Goal: Transaction & Acquisition: Subscribe to service/newsletter

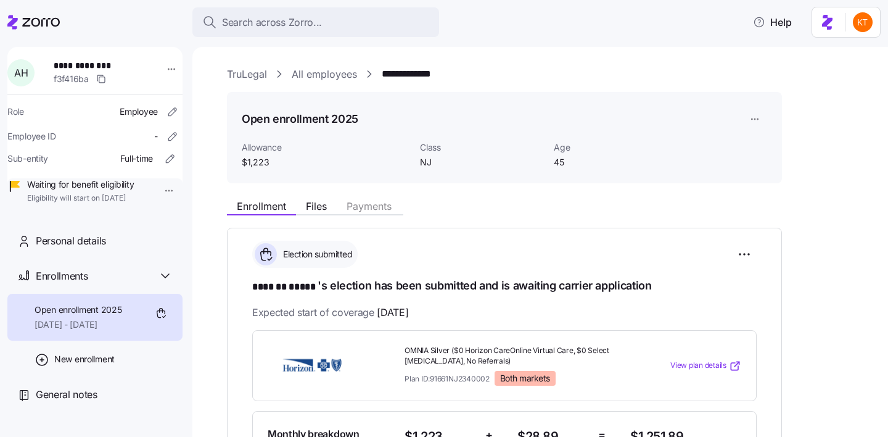
scroll to position [879, 0]
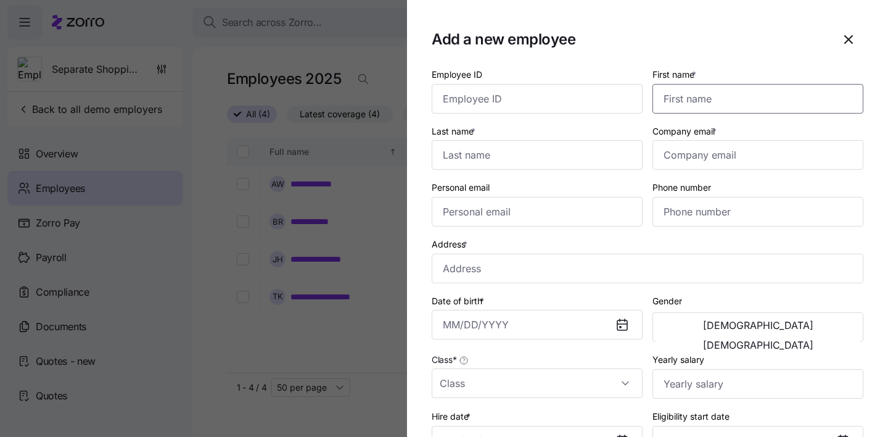
click at [720, 100] on input "First name *" at bounding box center [757, 99] width 211 height 30
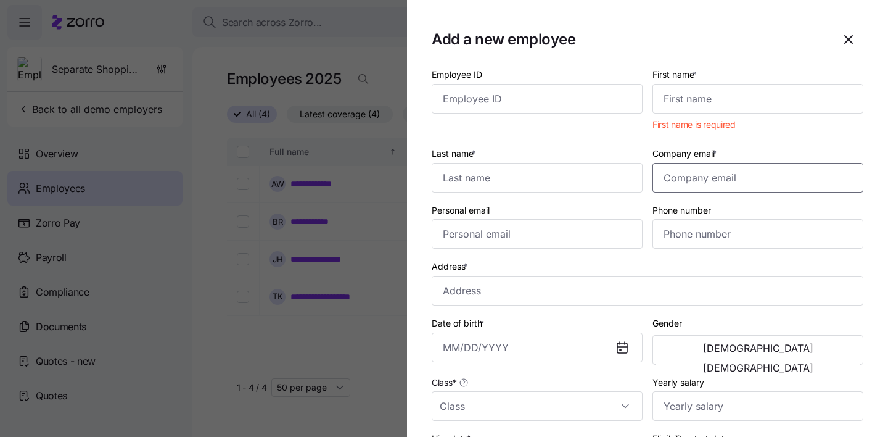
click at [692, 186] on input "Company email *" at bounding box center [757, 178] width 211 height 30
paste input "cwparker10@gmail.com"
type input "cwparker10@gmail.com"
click at [611, 253] on div "Personal email" at bounding box center [537, 225] width 221 height 57
click at [700, 106] on input "First name *" at bounding box center [757, 99] width 211 height 30
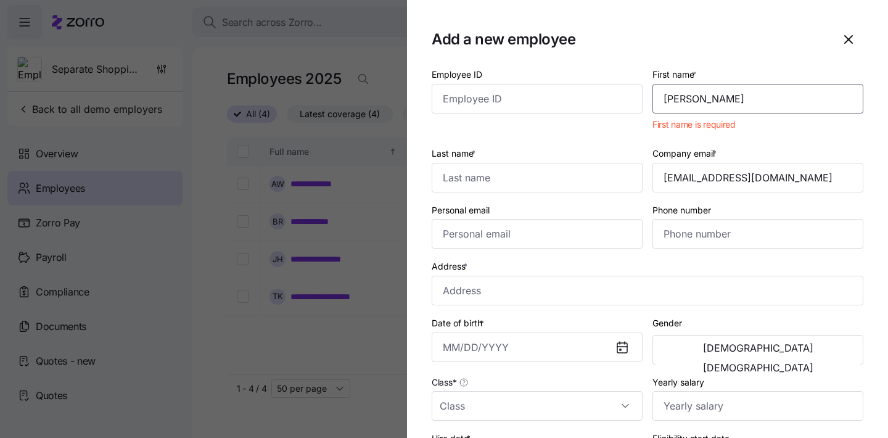
type input "James"
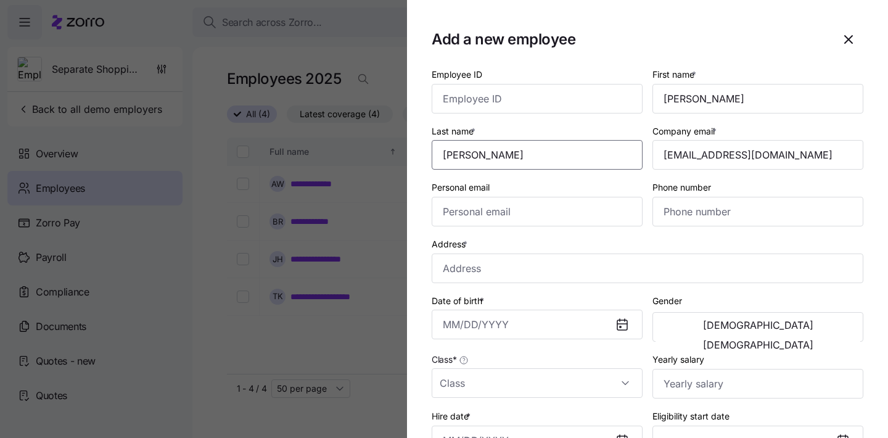
type input "Parker"
click at [570, 245] on div "Address *" at bounding box center [648, 259] width 432 height 47
click at [539, 269] on input "Address *" at bounding box center [648, 268] width 432 height 30
paste input "300 West Arden Road Northwest, Atlanta, GA 30327-1220, USA"
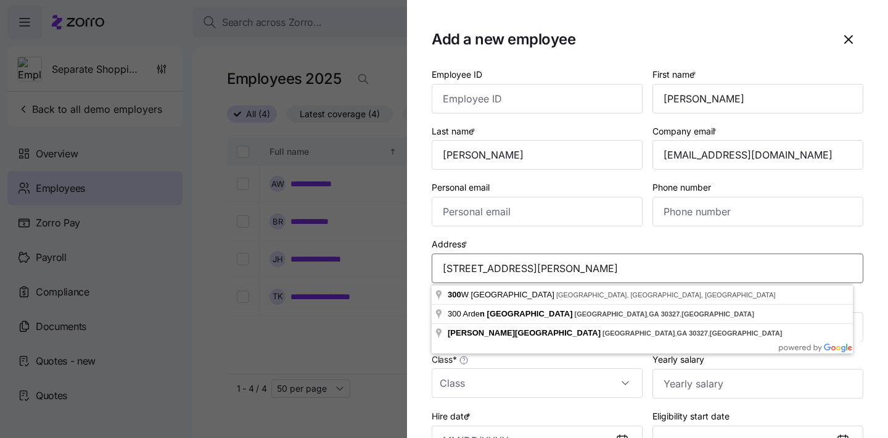
type input "300 West Arden Road Northwest, Atlanta, GA 30327-1220, USA"
click at [784, 242] on div "Address * 300 West Arden Road Northwest, Atlanta, GA 30327-1220, USA" at bounding box center [648, 259] width 432 height 47
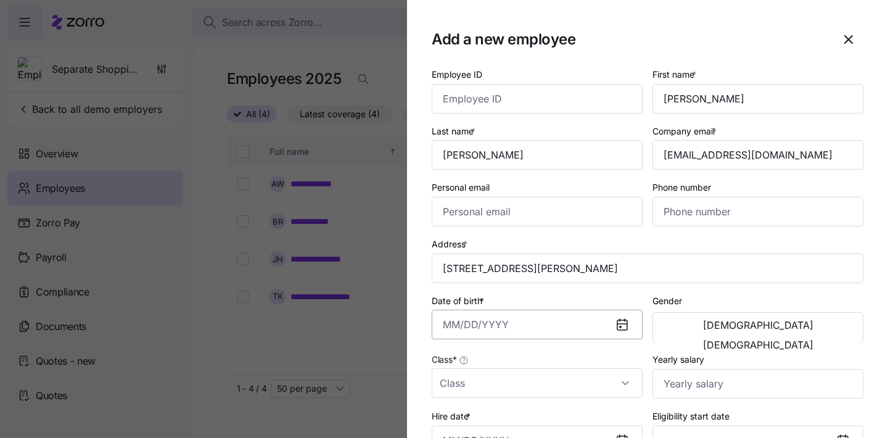
click at [444, 326] on input "Date of birth *" at bounding box center [537, 325] width 211 height 30
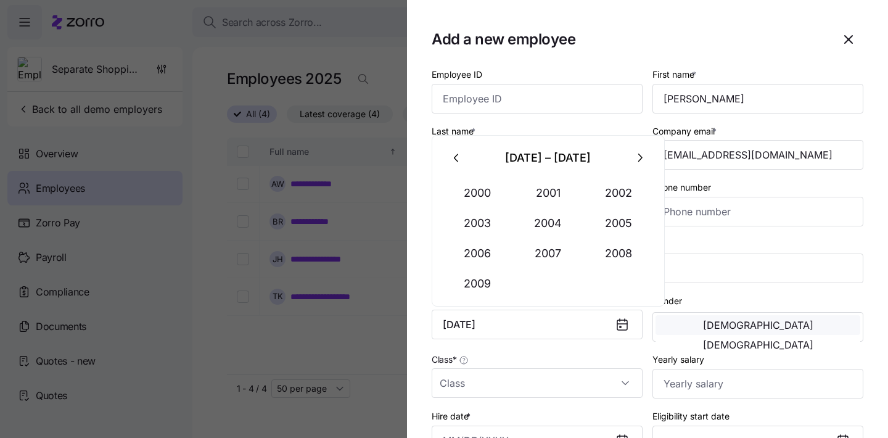
type input "March 11, 2005"
click at [703, 325] on span "Male" at bounding box center [758, 325] width 110 height 10
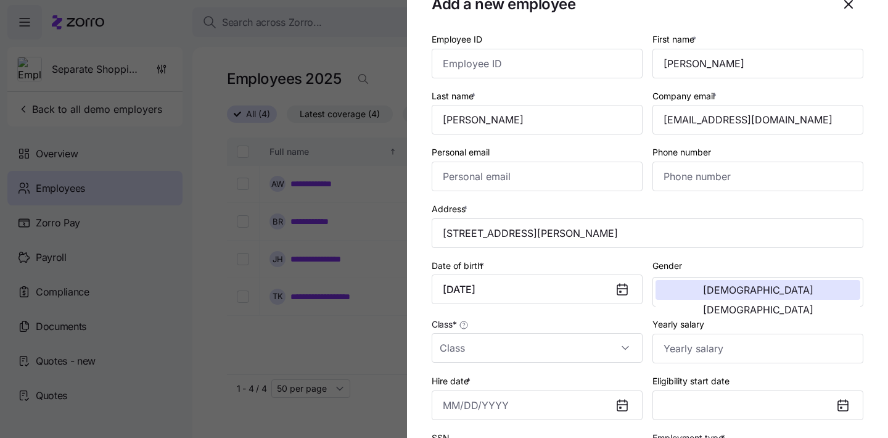
scroll to position [130, 0]
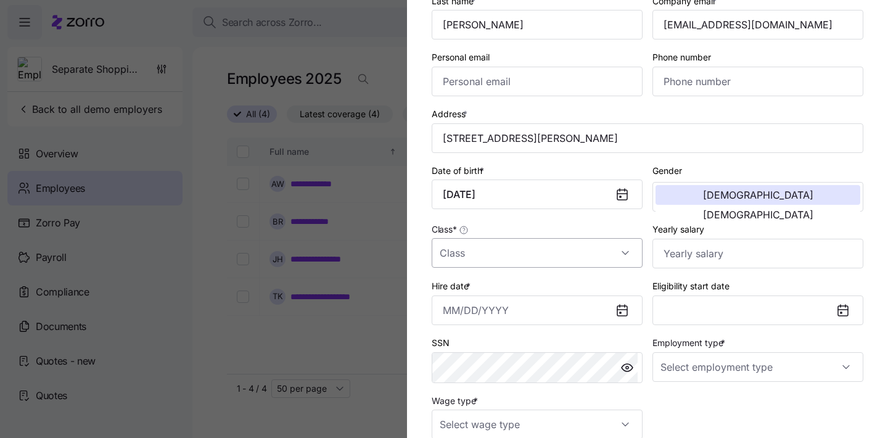
click at [580, 255] on input "Class *" at bounding box center [537, 253] width 211 height 30
click at [575, 284] on div "Seperate Shopping" at bounding box center [535, 292] width 197 height 26
type input "Seperate Shopping"
click at [555, 319] on input "Hire date *" at bounding box center [537, 310] width 211 height 30
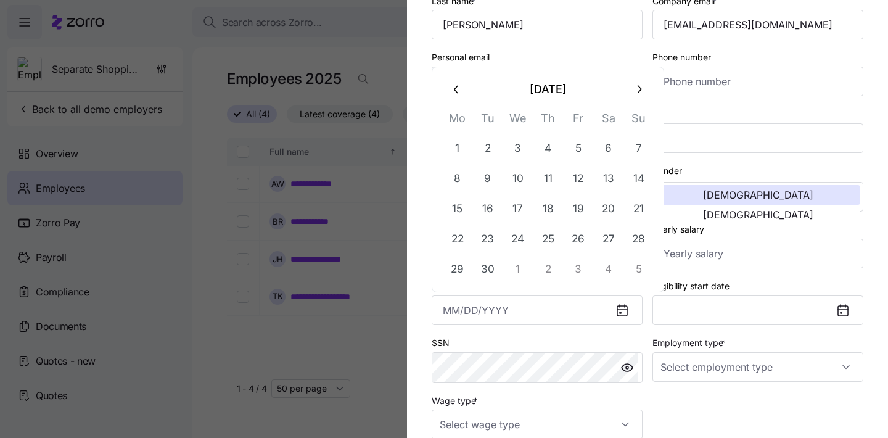
click at [455, 96] on button "button" at bounding box center [457, 90] width 30 height 30
drag, startPoint x: 584, startPoint y: 154, endPoint x: 588, endPoint y: 168, distance: 14.5
click at [584, 154] on button "1" at bounding box center [579, 148] width 30 height 30
type input "August 1, 2025"
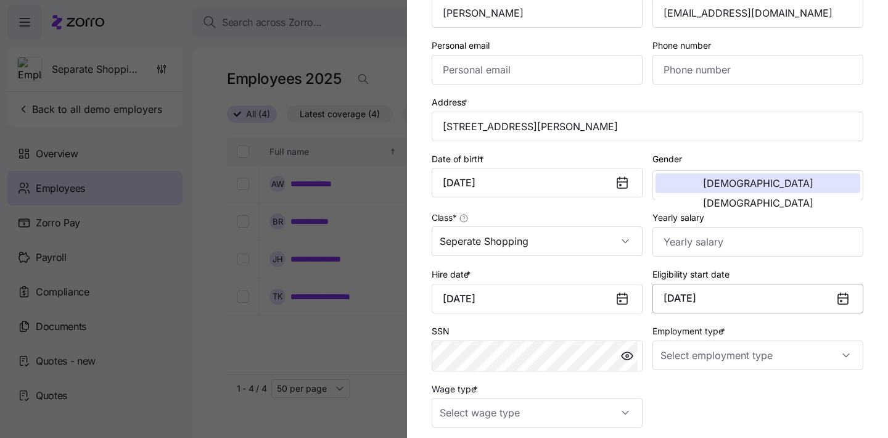
scroll to position [155, 0]
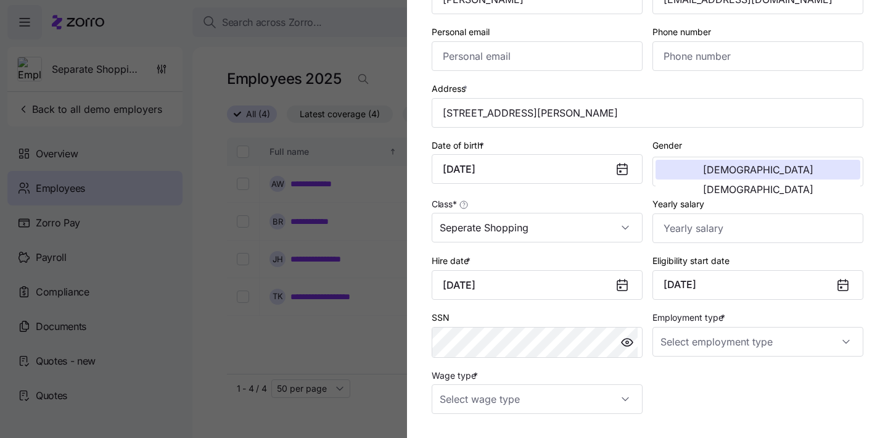
click at [851, 287] on div at bounding box center [848, 285] width 30 height 28
click at [838, 290] on icon at bounding box center [843, 286] width 10 height 10
click at [838, 284] on icon at bounding box center [843, 286] width 10 height 10
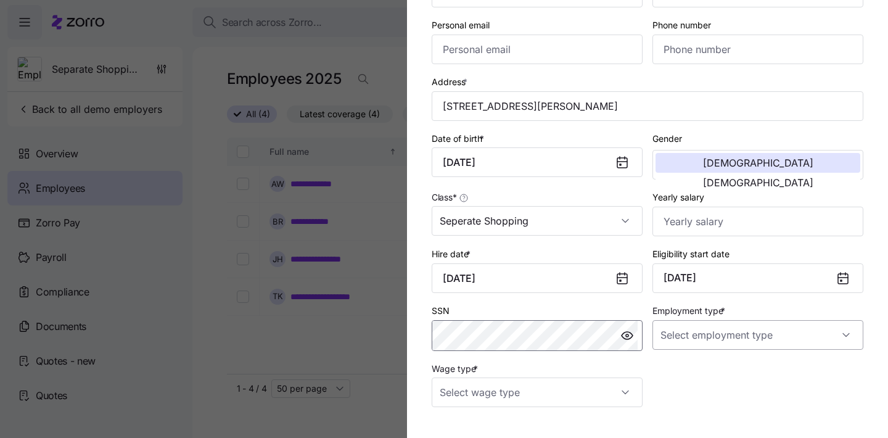
scroll to position [163, 0]
click at [709, 343] on input "Employment type *" at bounding box center [757, 334] width 211 height 30
click at [709, 364] on div "Full Time" at bounding box center [751, 373] width 197 height 26
type input "Full Time"
click at [575, 393] on input "Wage type *" at bounding box center [537, 391] width 211 height 30
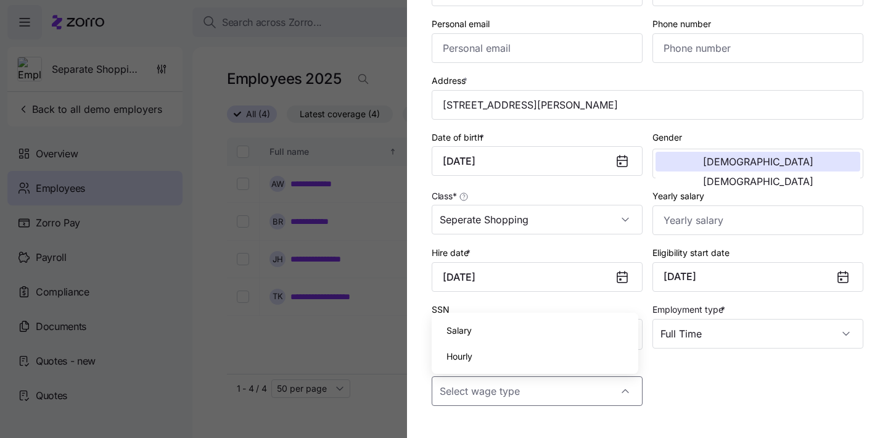
click at [576, 331] on div "Salary" at bounding box center [535, 331] width 197 height 26
type input "Salary"
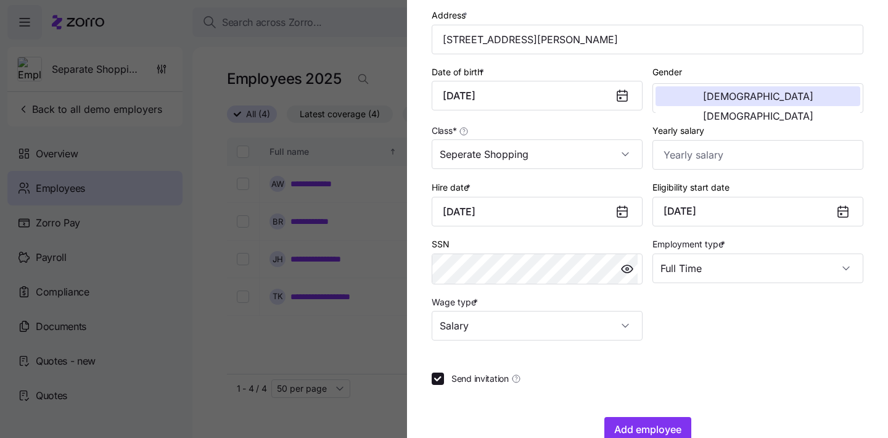
scroll to position [260, 0]
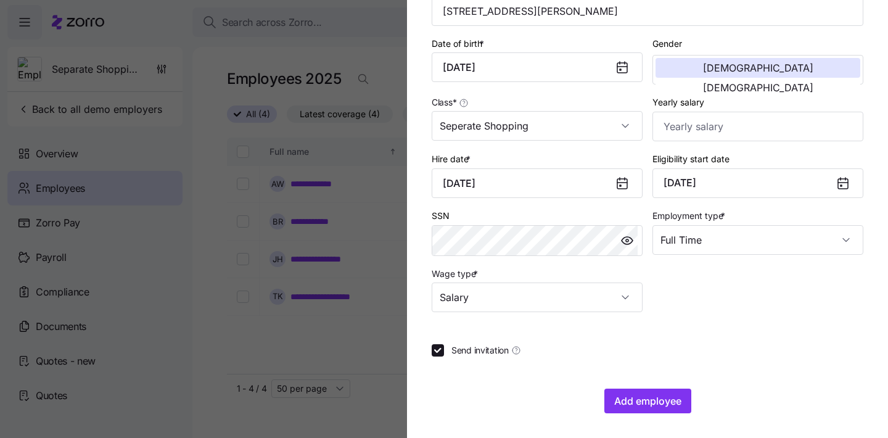
click at [467, 343] on div "Employee ID First name * James Last name * Parker Company email * cwparker10@gm…" at bounding box center [648, 111] width 432 height 604
click at [467, 346] on span "Send invitation" at bounding box center [479, 350] width 57 height 12
click at [444, 346] on input "Send invitation" at bounding box center [438, 350] width 12 height 12
checkbox input "false"
click at [650, 406] on span "Add employee" at bounding box center [647, 400] width 67 height 15
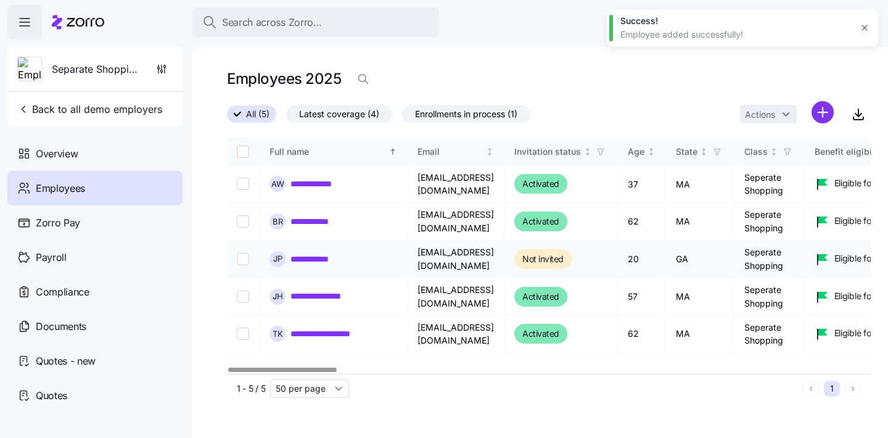
click at [310, 264] on link "**********" at bounding box center [318, 259] width 56 height 12
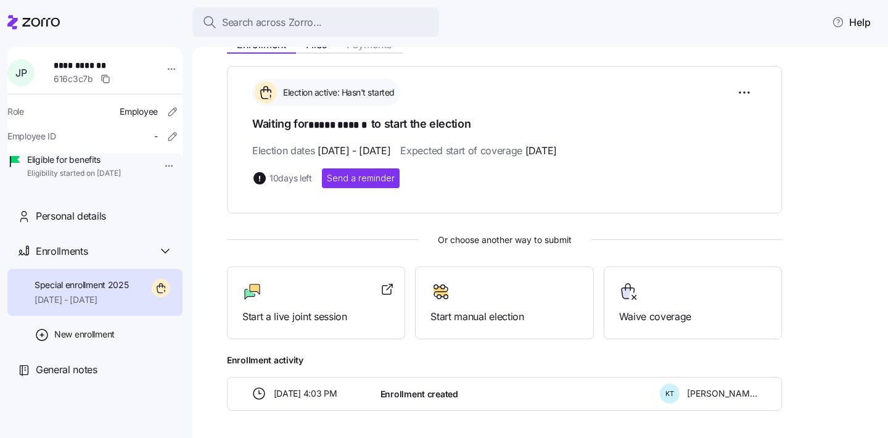
scroll to position [55, 0]
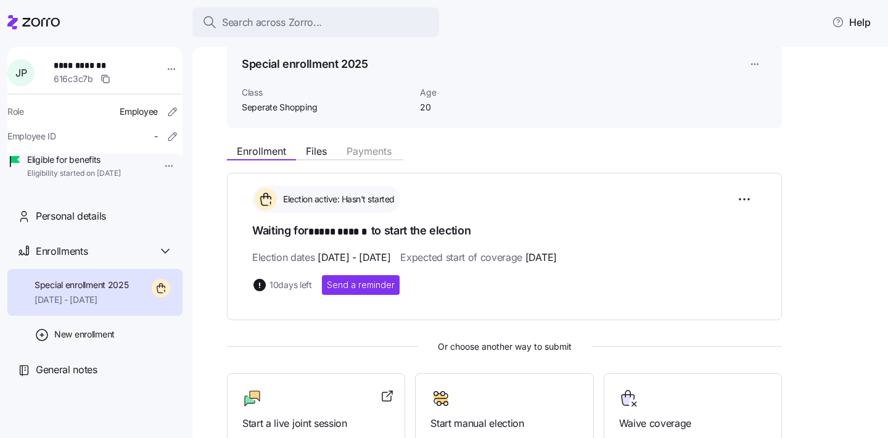
click at [133, 314] on div "Special enrollment 2025 10/01/2025 - 12/31/2025" at bounding box center [94, 292] width 175 height 47
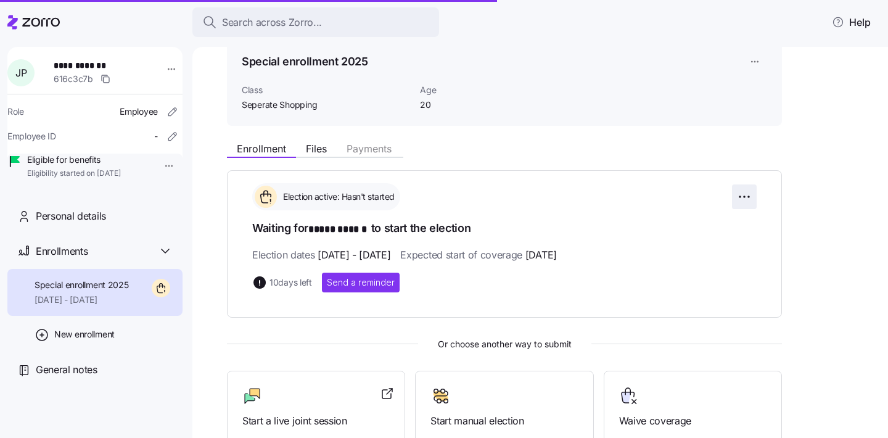
click at [744, 195] on html "**********" at bounding box center [444, 215] width 888 height 430
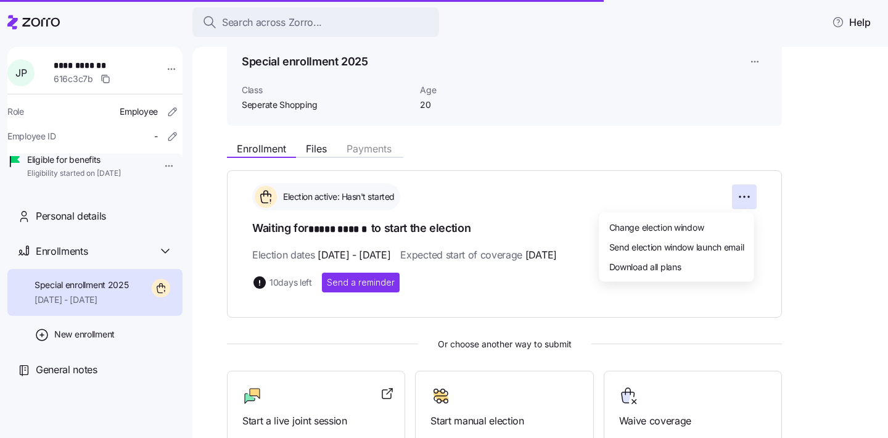
click at [579, 157] on html "**********" at bounding box center [444, 215] width 888 height 430
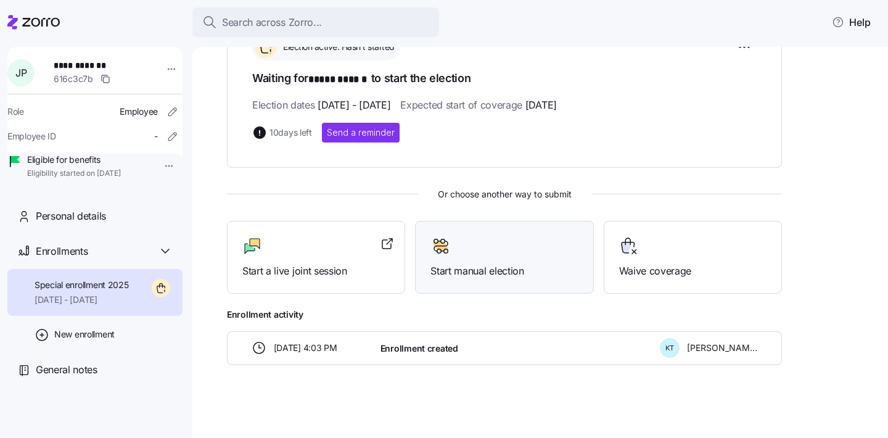
scroll to position [176, 0]
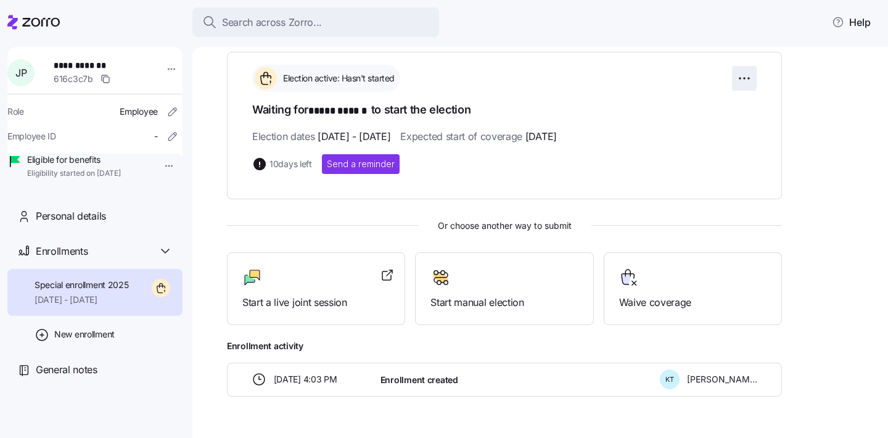
click at [744, 79] on html "**********" at bounding box center [444, 215] width 888 height 430
click at [843, 232] on html "**********" at bounding box center [444, 215] width 888 height 430
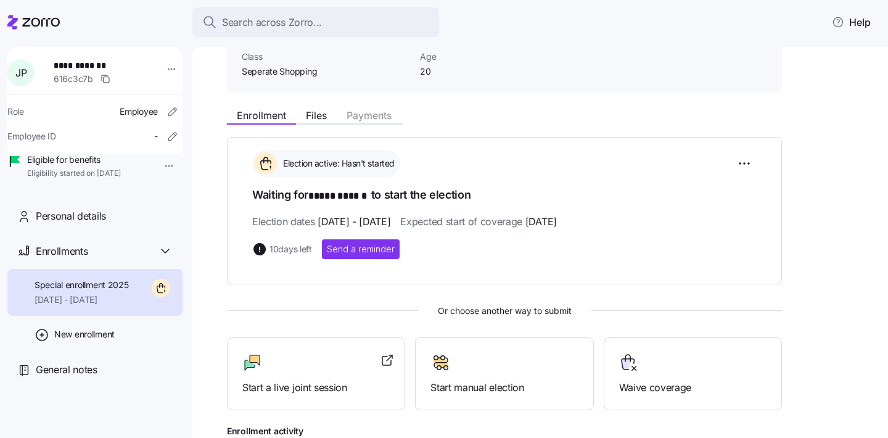
scroll to position [105, 0]
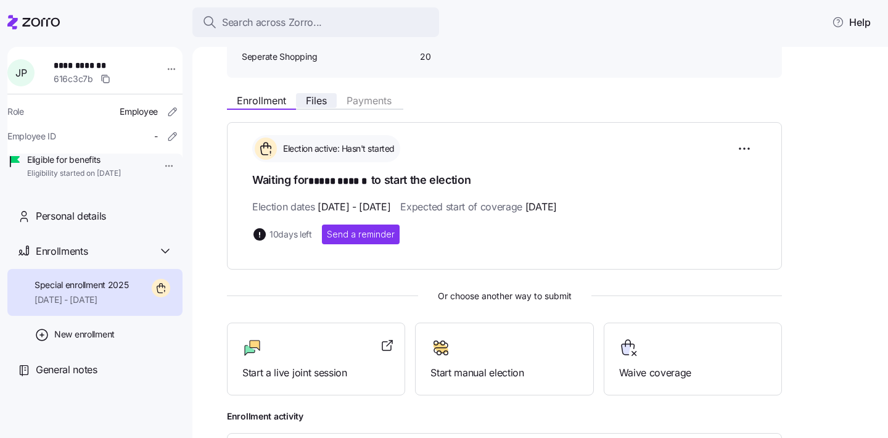
click at [312, 106] on button "Files" at bounding box center [316, 100] width 41 height 15
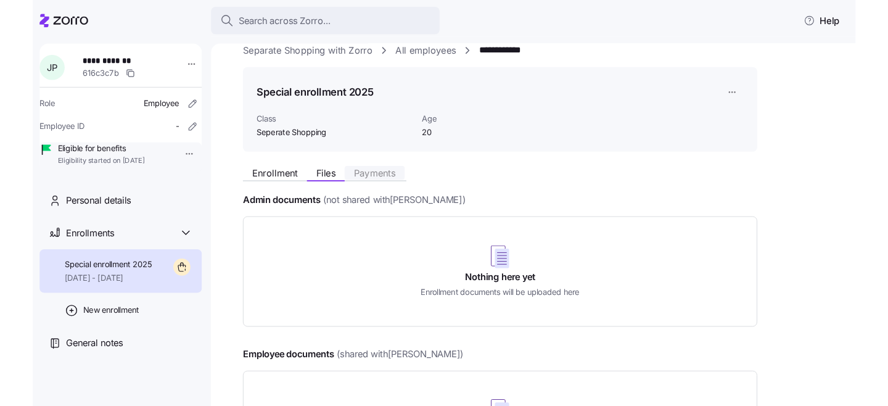
scroll to position [132, 0]
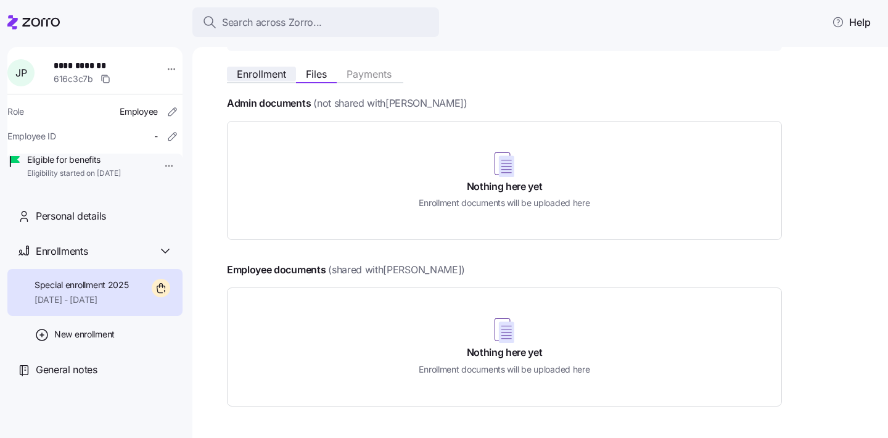
click at [268, 80] on button "Enrollment" at bounding box center [261, 74] width 69 height 15
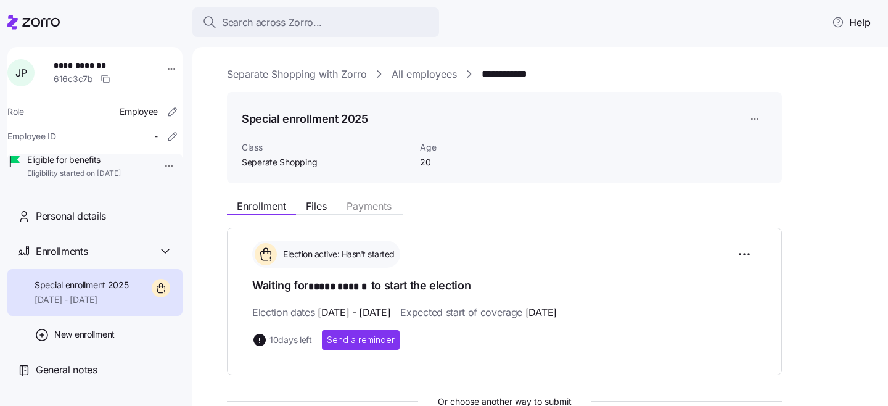
click at [160, 65] on html "**********" at bounding box center [444, 199] width 888 height 398
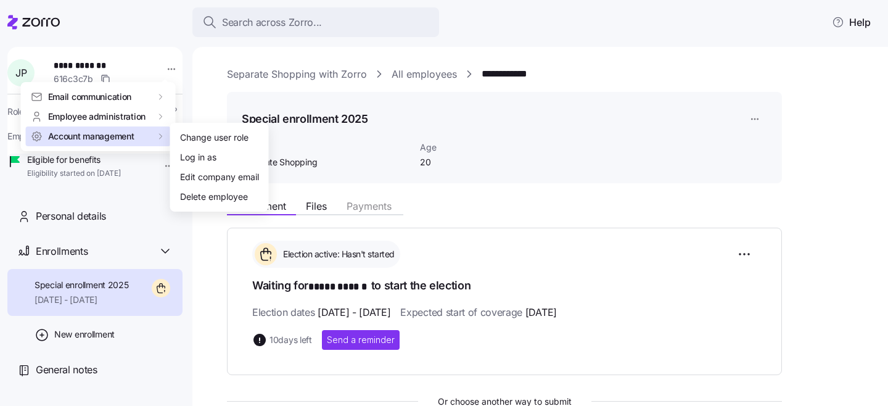
click at [118, 136] on span "Account management" at bounding box center [91, 136] width 86 height 12
click at [186, 156] on div "Log in as" at bounding box center [198, 157] width 36 height 14
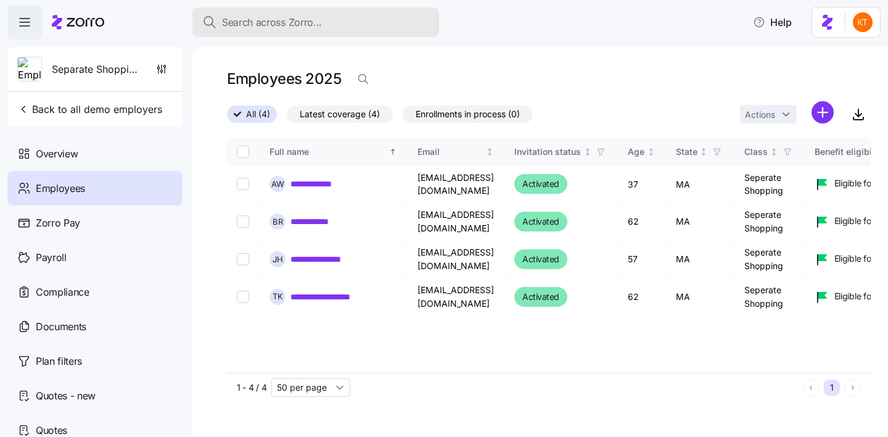
drag, startPoint x: 0, startPoint y: 0, endPoint x: 262, endPoint y: 25, distance: 263.2
click at [262, 25] on span "Search across Zorro..." at bounding box center [272, 22] width 100 height 15
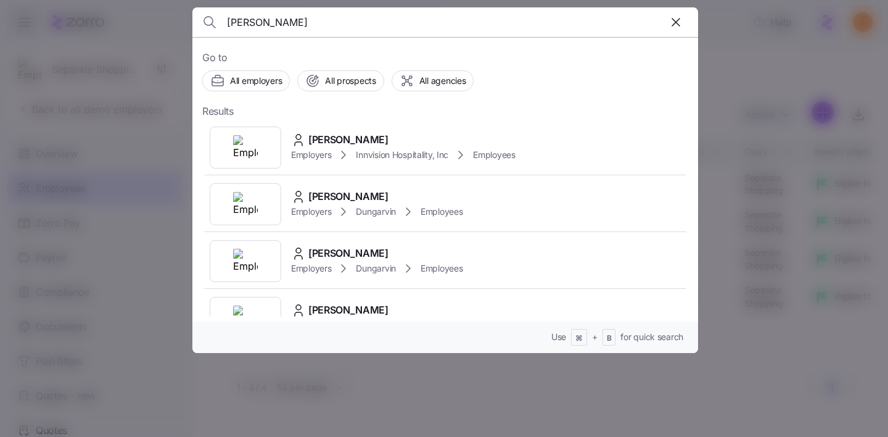
type input "Chris Parker"
click at [301, 147] on div "Employers Innvision Hospitality, Inc Employees" at bounding box center [403, 154] width 224 height 15
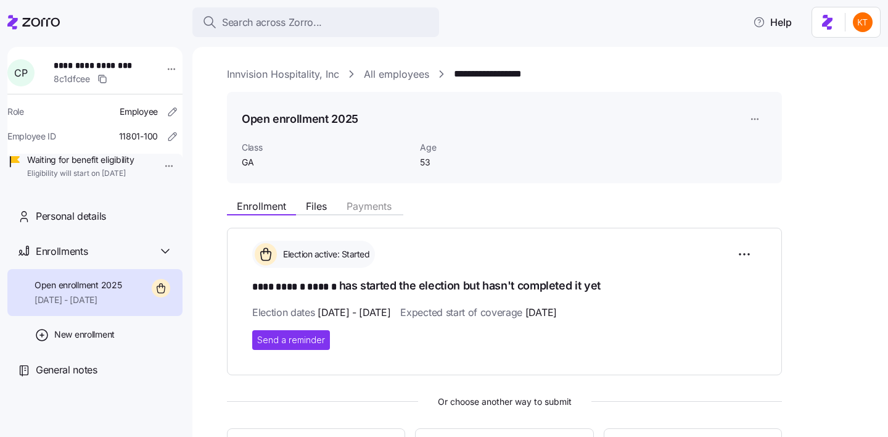
click at [318, 195] on div "Enrollment Files Payments" at bounding box center [504, 204] width 555 height 22
click at [321, 205] on span "Files" at bounding box center [316, 206] width 21 height 10
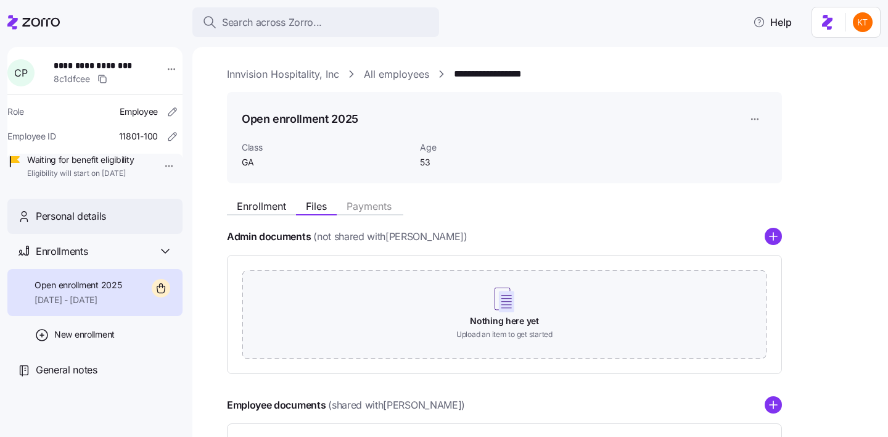
click at [138, 224] on div "Personal details" at bounding box center [104, 215] width 137 height 15
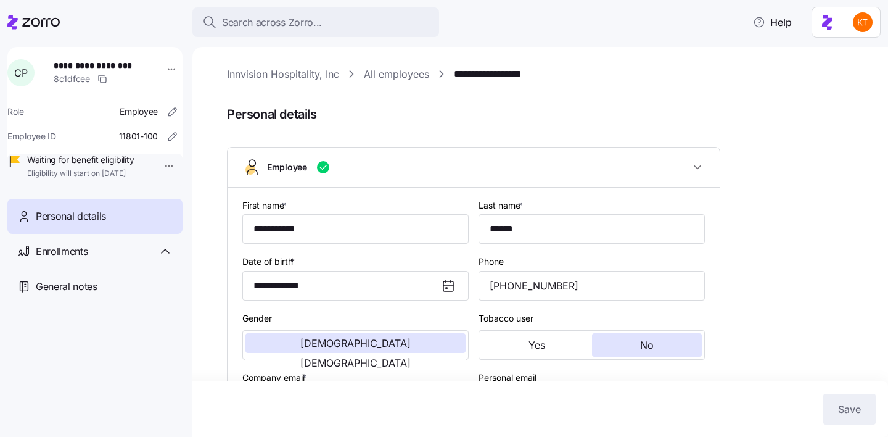
scroll to position [313, 0]
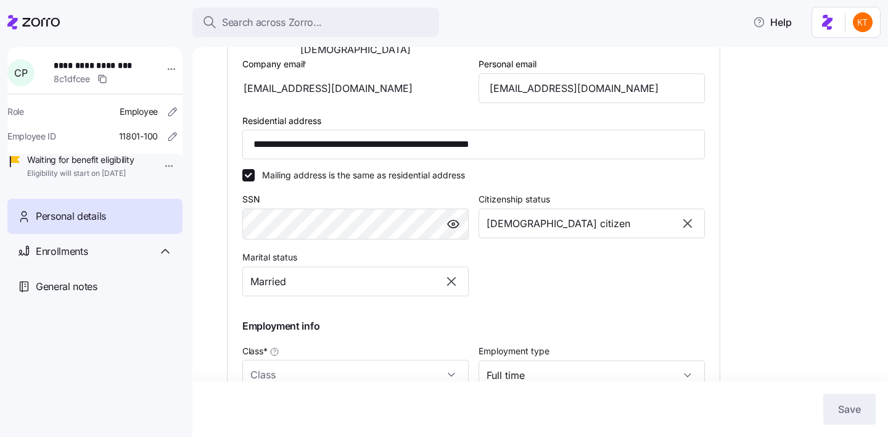
type input "GA"
click at [543, 98] on input "cwparker10@gmail.com" at bounding box center [591, 88] width 226 height 30
click at [141, 259] on div "Enrollments" at bounding box center [104, 251] width 137 height 15
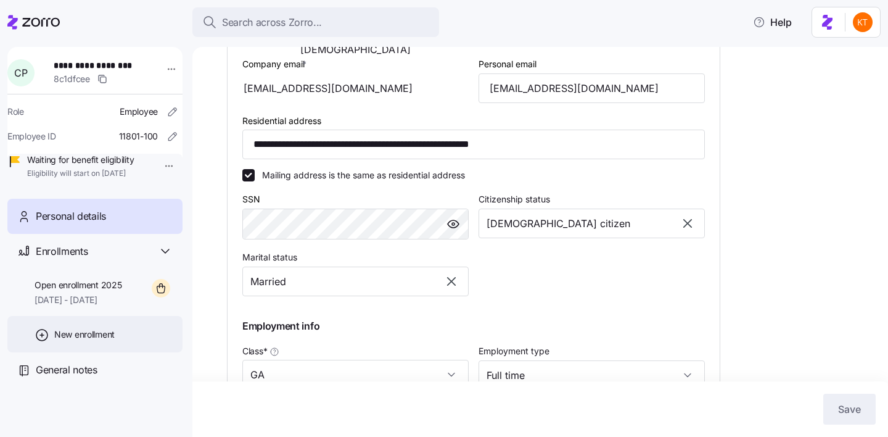
click at [106, 352] on div "New enrollment" at bounding box center [94, 334] width 175 height 36
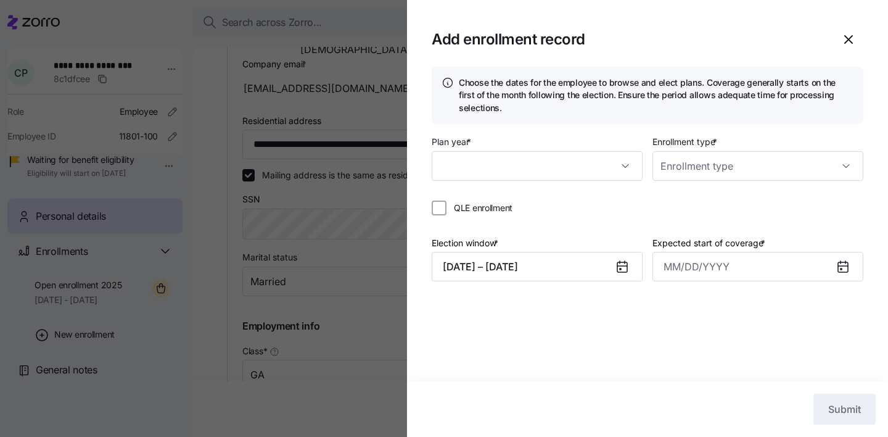
type input "2025"
type input "Special"
click at [847, 414] on span "Submit" at bounding box center [844, 408] width 33 height 15
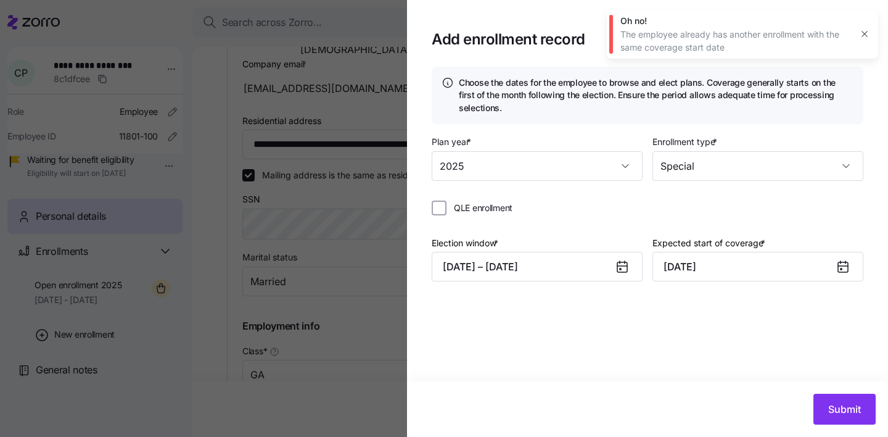
click at [862, 35] on icon "button" at bounding box center [864, 34] width 10 height 10
click at [708, 268] on input "October 1, 2025" at bounding box center [757, 267] width 211 height 30
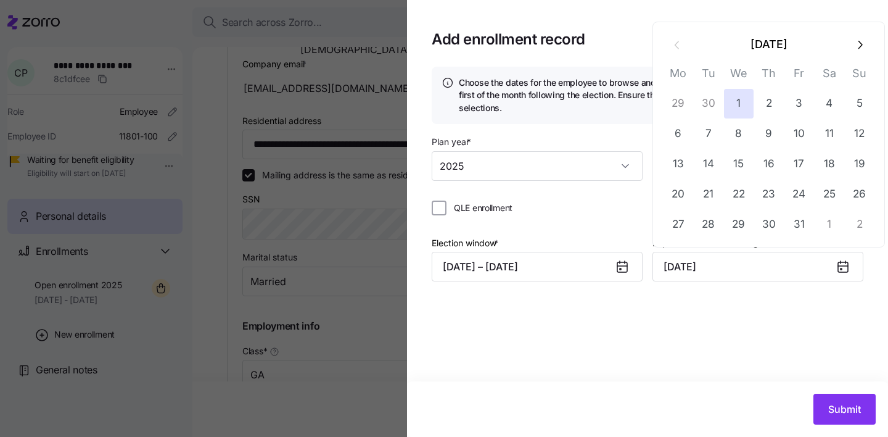
drag, startPoint x: 708, startPoint y: 268, endPoint x: 647, endPoint y: 269, distance: 61.7
click at [647, 269] on div "Election window * 09/09/2025 – 09/20/2025 Expected start of coverage * October …" at bounding box center [648, 263] width 432 height 57
click at [869, 48] on button "button" at bounding box center [860, 45] width 30 height 30
click at [837, 104] on button "1" at bounding box center [829, 104] width 30 height 30
type input "November 1, 2025"
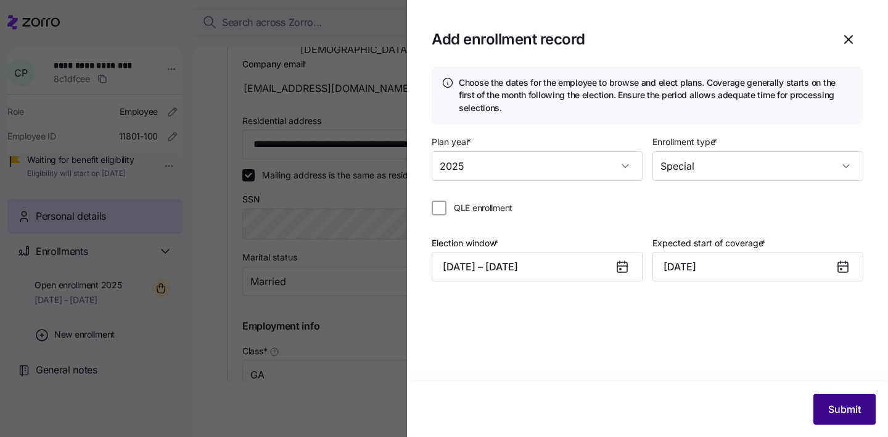
click at [837, 406] on span "Submit" at bounding box center [844, 408] width 33 height 15
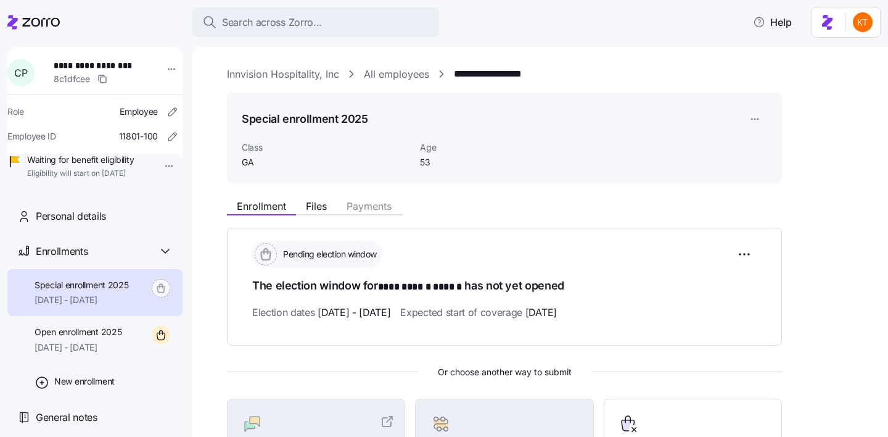
click at [121, 291] on span "Special enrollment 2025" at bounding box center [82, 285] width 94 height 12
click at [766, 121] on div "Special enrollment 2025 Class GA Age 53" at bounding box center [504, 138] width 555 height 92
click at [763, 120] on html "**********" at bounding box center [444, 214] width 888 height 429
click at [168, 329] on html "**********" at bounding box center [444, 214] width 888 height 429
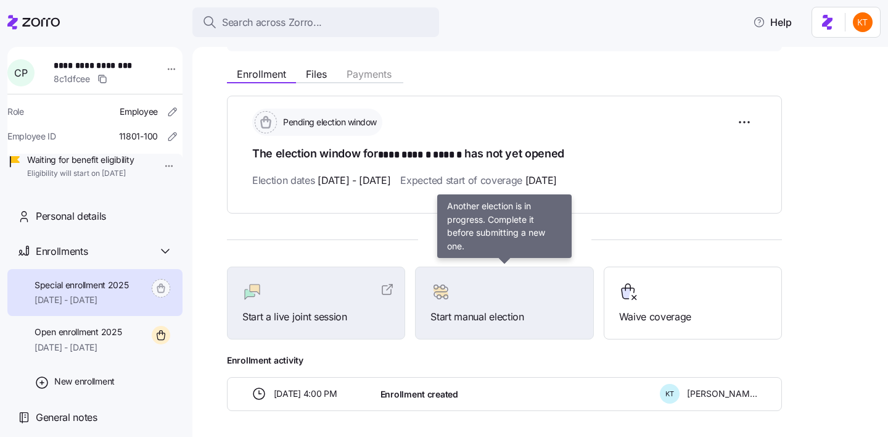
scroll to position [106, 0]
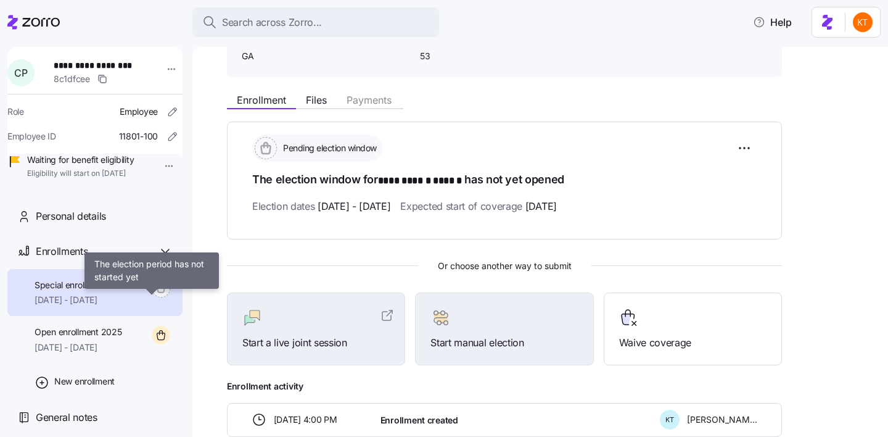
click at [157, 292] on icon at bounding box center [160, 289] width 7 height 6
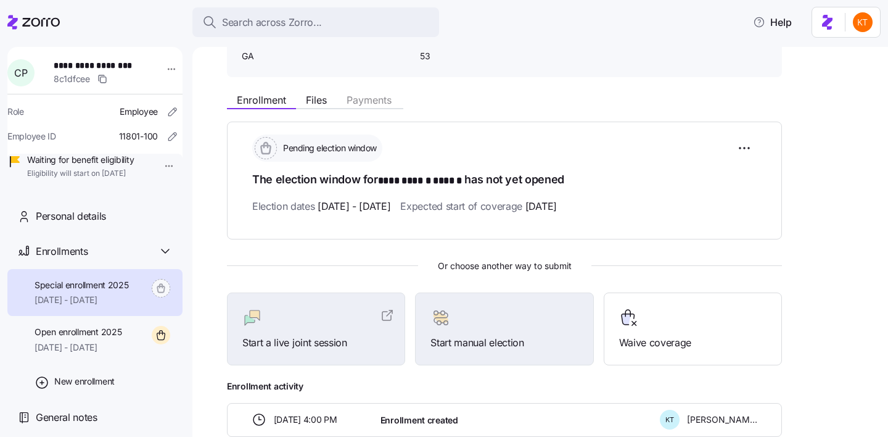
click at [97, 291] on span "Special enrollment 2025" at bounding box center [82, 285] width 94 height 12
click at [745, 146] on html "**********" at bounding box center [444, 214] width 888 height 429
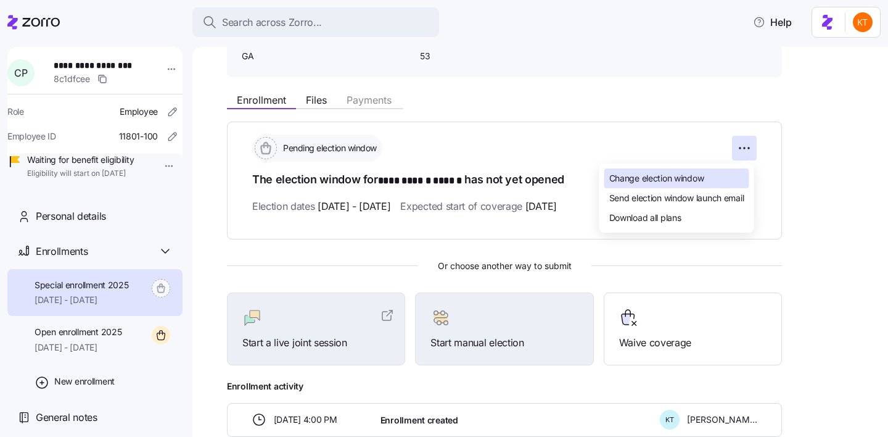
click at [726, 176] on div "Change election window" at bounding box center [676, 178] width 145 height 20
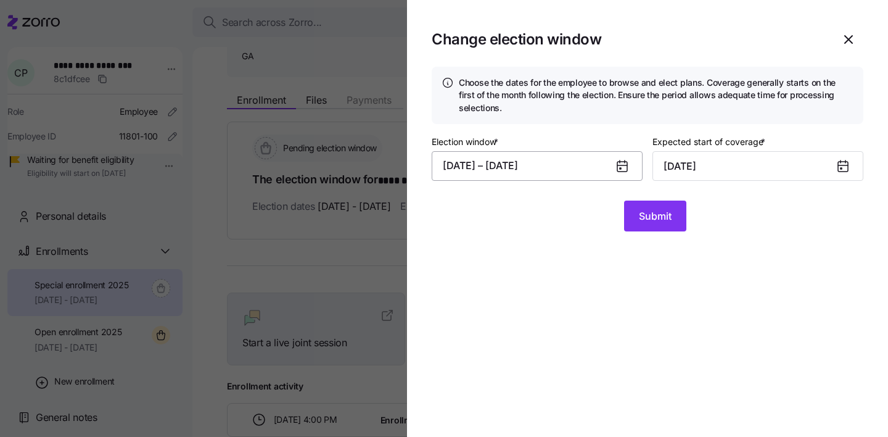
click at [467, 162] on button "09/09/2025 – 09/20/2025" at bounding box center [537, 166] width 211 height 30
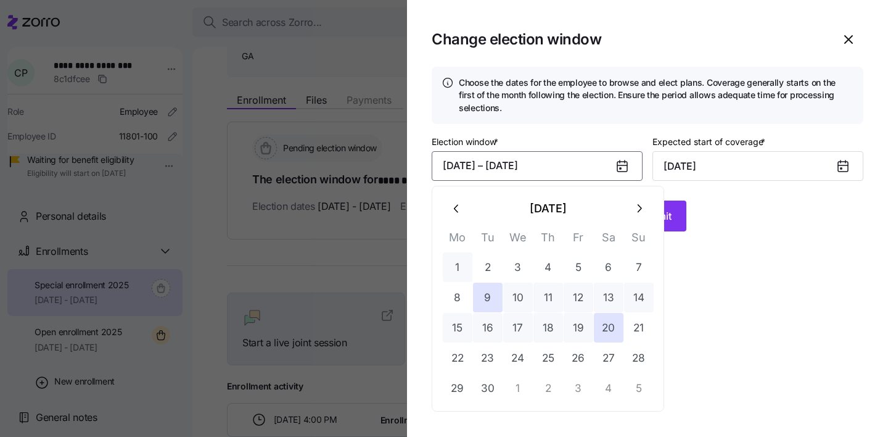
click at [469, 266] on button "1" at bounding box center [458, 267] width 30 height 30
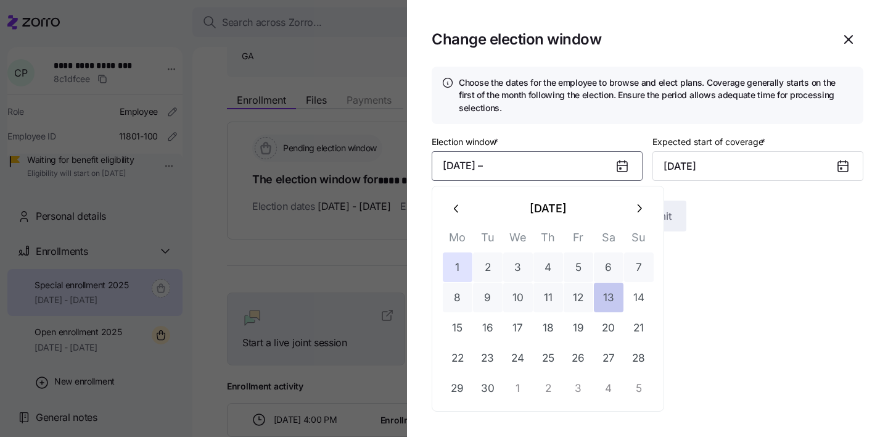
click at [613, 301] on button "13" at bounding box center [609, 297] width 30 height 30
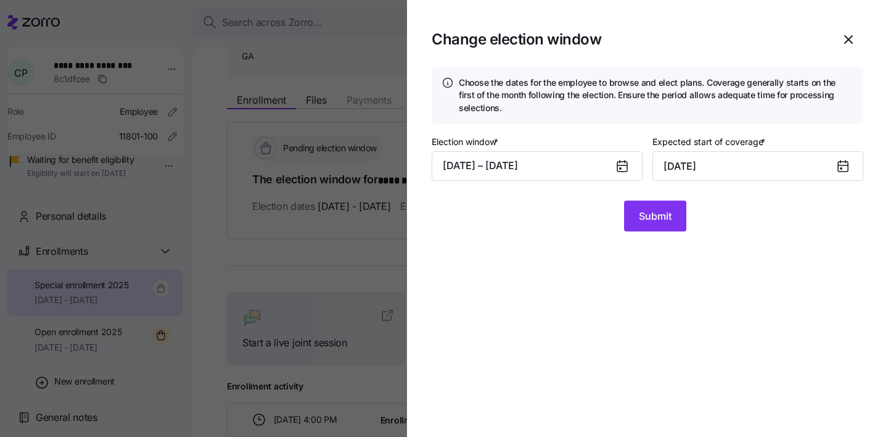
click at [742, 285] on section "Change election window Choose the dates for the employee to browse and elect pl…" at bounding box center [647, 218] width 481 height 437
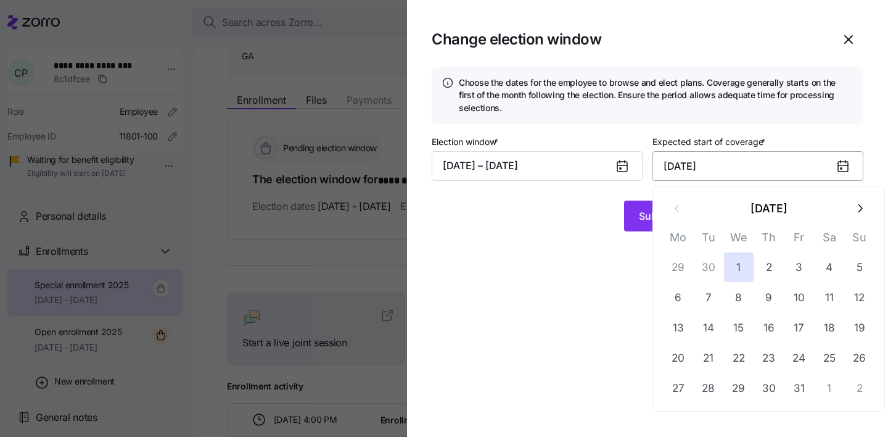
click at [710, 166] on input "October 1, 2025" at bounding box center [757, 166] width 211 height 30
click at [742, 327] on button "15" at bounding box center [739, 328] width 30 height 30
type input "October 15, 2025"
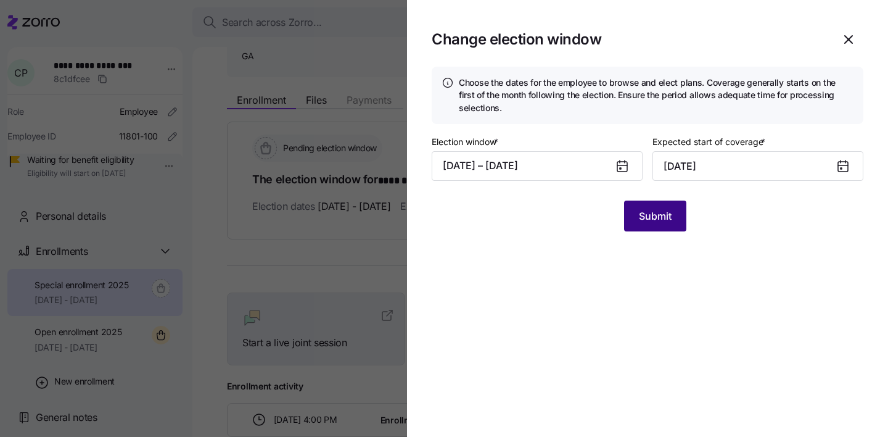
click at [660, 223] on button "Submit" at bounding box center [655, 215] width 62 height 31
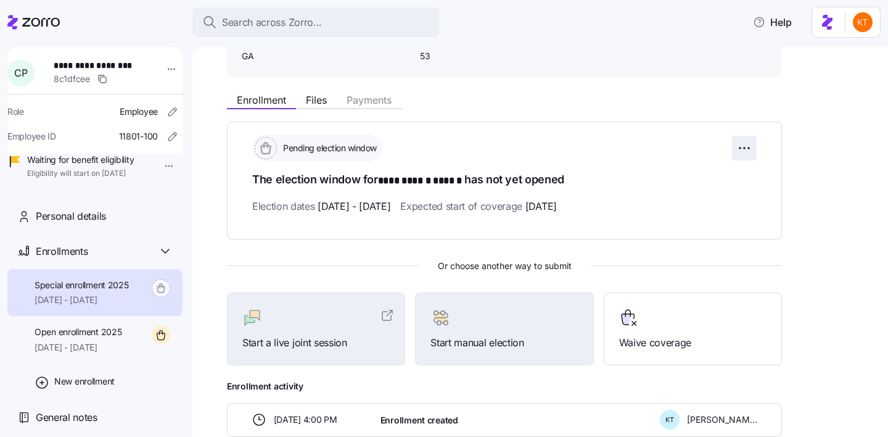
click at [738, 152] on html "**********" at bounding box center [444, 214] width 888 height 429
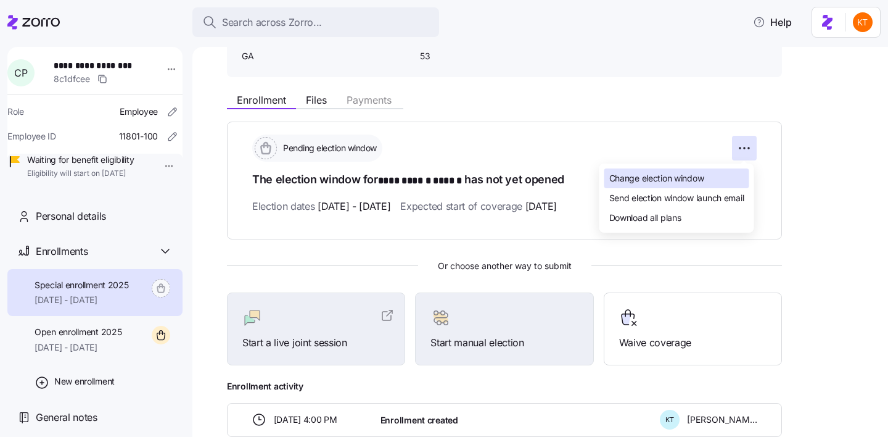
click at [722, 181] on div "Change election window" at bounding box center [676, 178] width 145 height 20
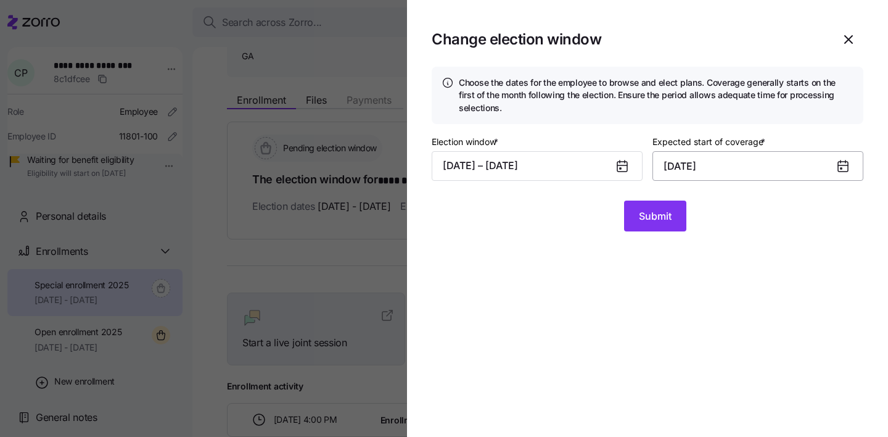
click at [713, 165] on input "October 15, 2025" at bounding box center [757, 166] width 211 height 30
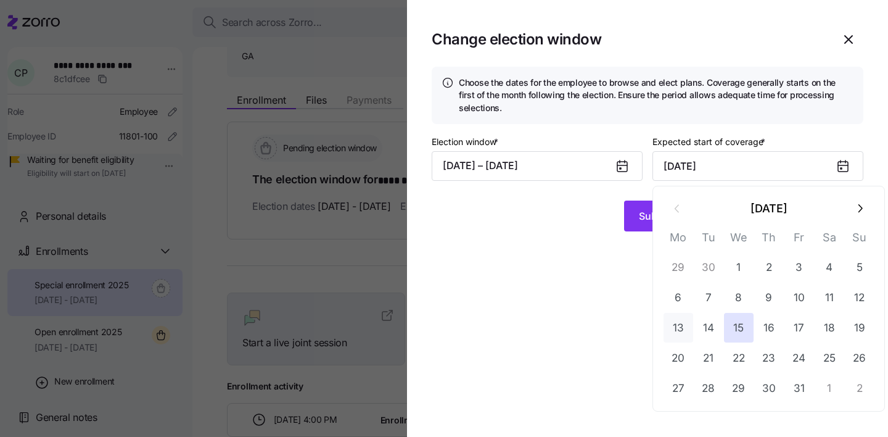
click at [677, 331] on button "13" at bounding box center [678, 328] width 30 height 30
type input "October 13, 2025"
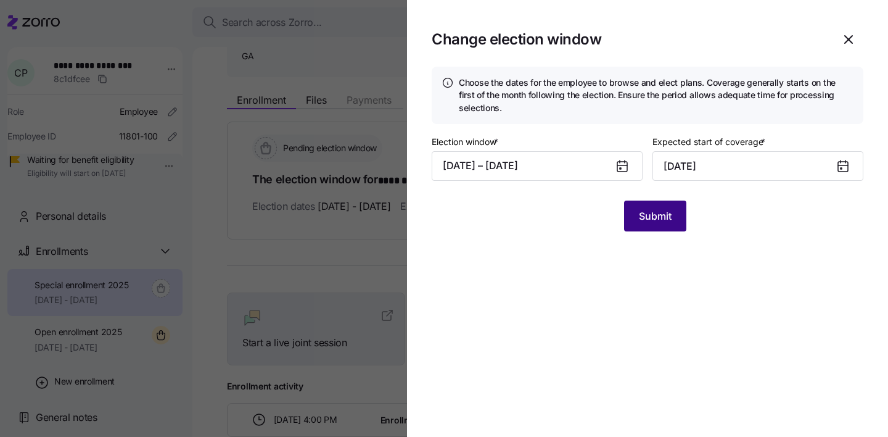
click at [665, 227] on button "Submit" at bounding box center [655, 215] width 62 height 31
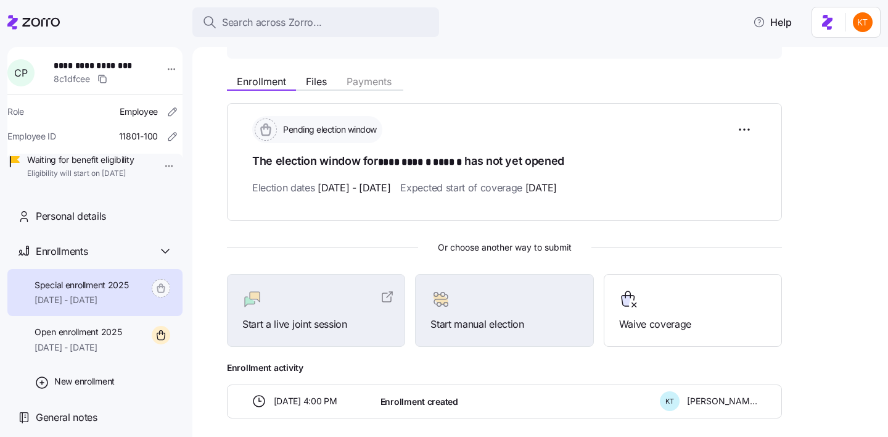
scroll to position [137, 0]
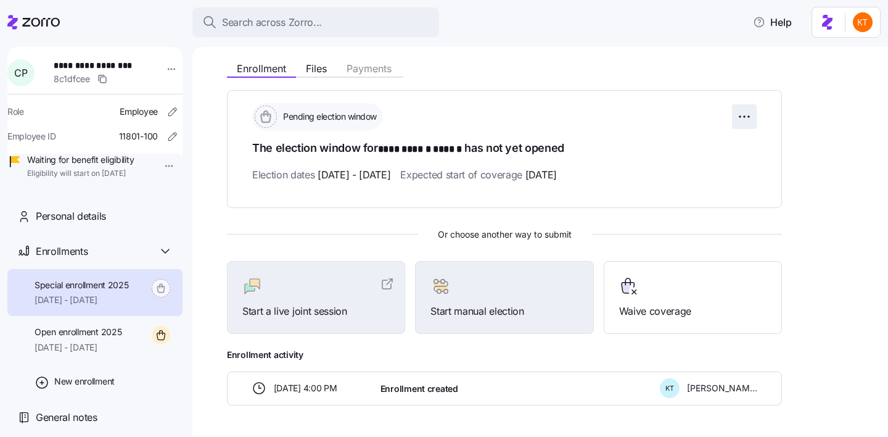
click at [751, 119] on html "**********" at bounding box center [444, 214] width 888 height 429
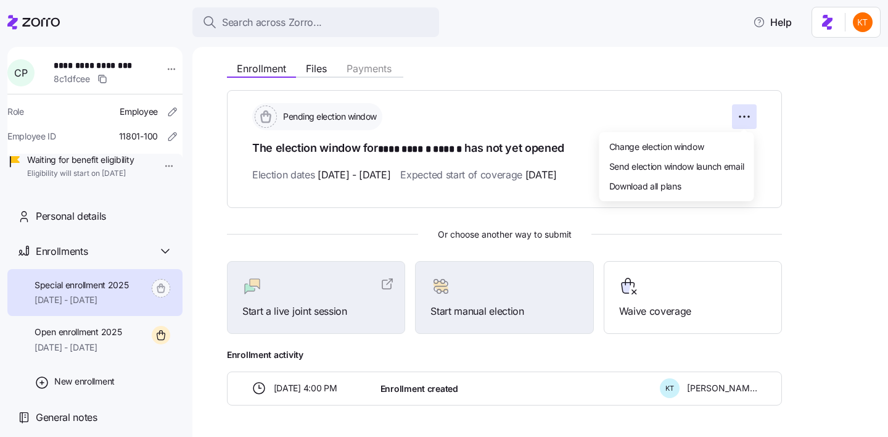
click at [601, 110] on html "**********" at bounding box center [444, 214] width 888 height 429
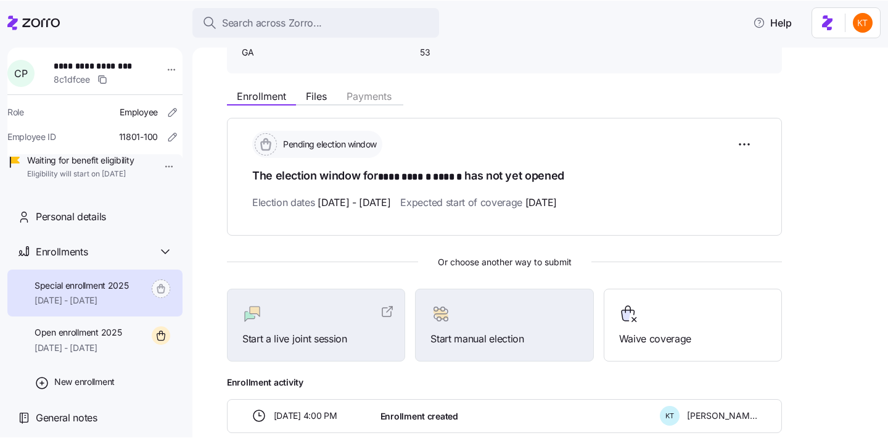
scroll to position [0, 0]
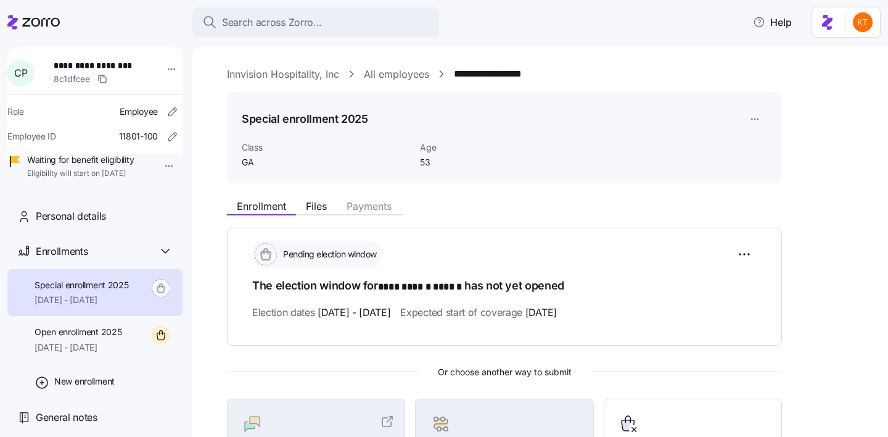
click at [756, 120] on html "**********" at bounding box center [444, 214] width 888 height 429
click at [765, 168] on div "Delete enrollment record" at bounding box center [801, 169] width 99 height 14
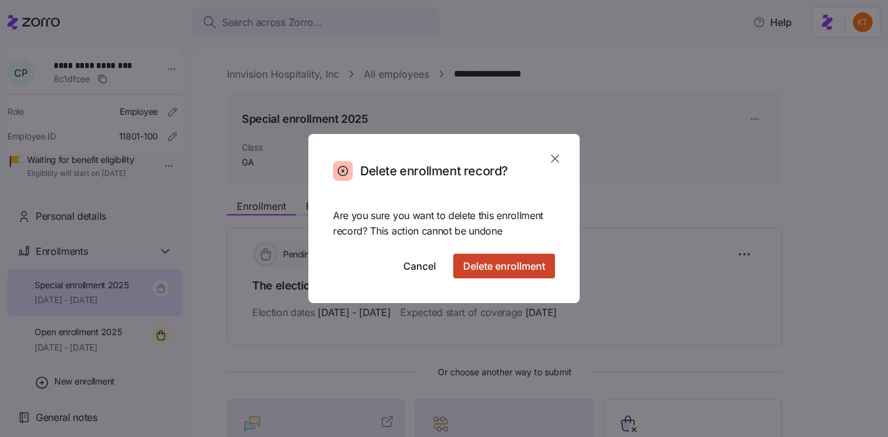
click at [527, 268] on span "Delete enrollment" at bounding box center [504, 265] width 82 height 15
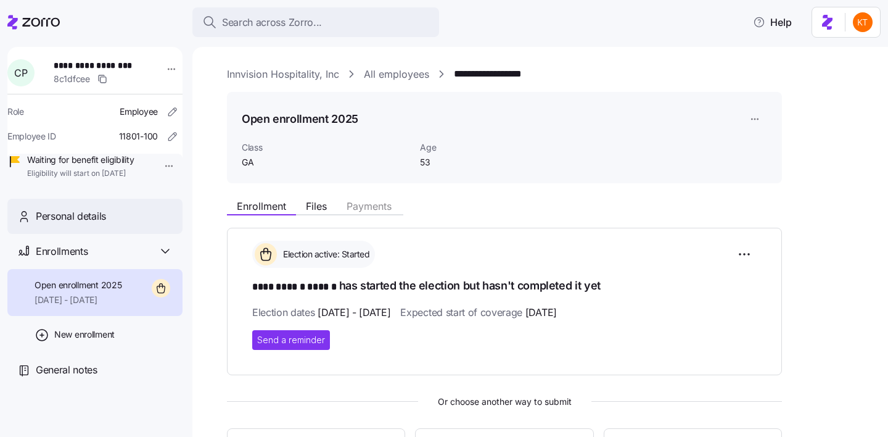
click at [129, 224] on div "Personal details" at bounding box center [104, 215] width 137 height 15
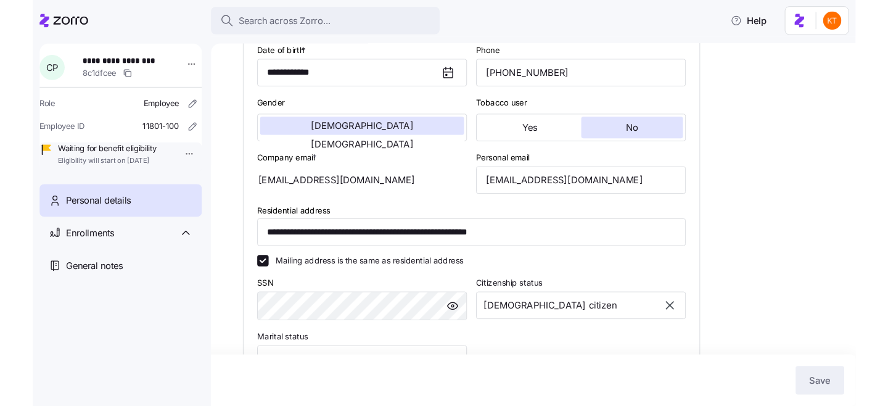
scroll to position [258, 0]
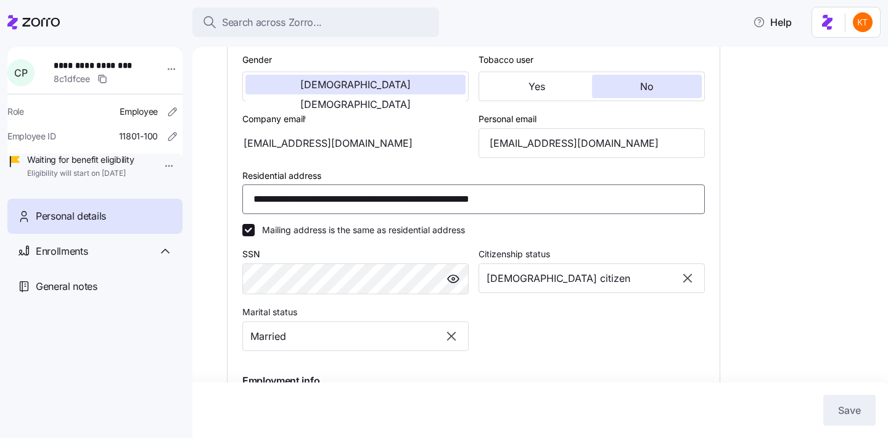
drag, startPoint x: 407, startPoint y: 199, endPoint x: 265, endPoint y: 202, distance: 142.5
click at [265, 202] on input "**********" at bounding box center [473, 199] width 462 height 30
click at [496, 199] on input "**********" at bounding box center [473, 199] width 462 height 30
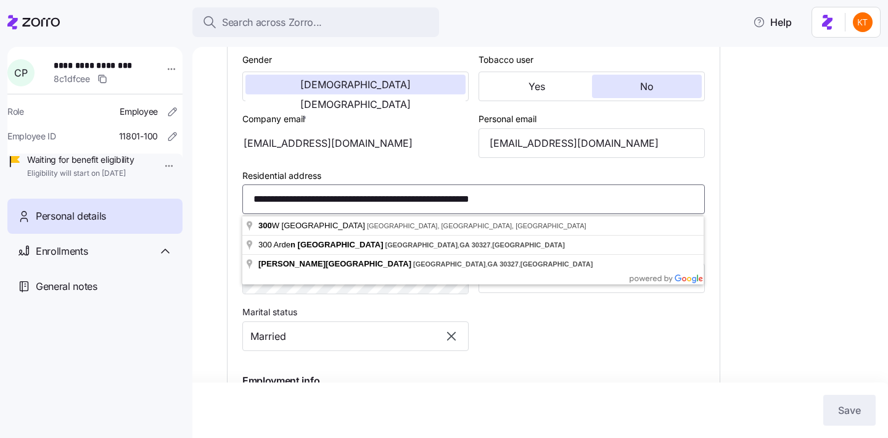
click at [496, 199] on input "**********" at bounding box center [473, 199] width 462 height 30
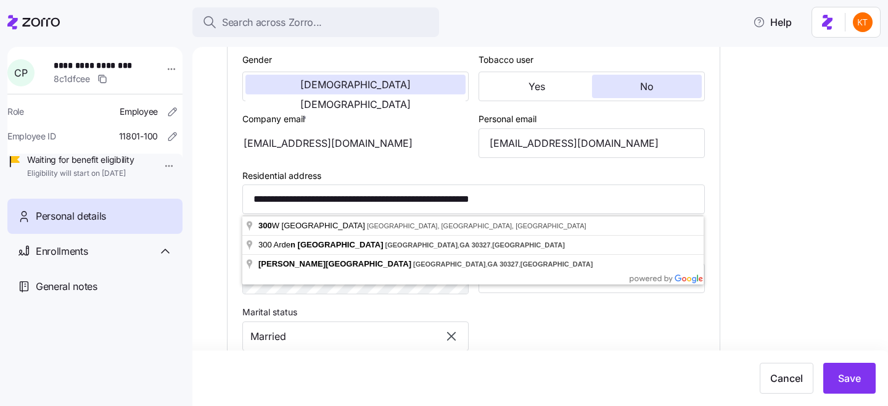
click at [805, 178] on div "**********" at bounding box center [549, 229] width 644 height 843
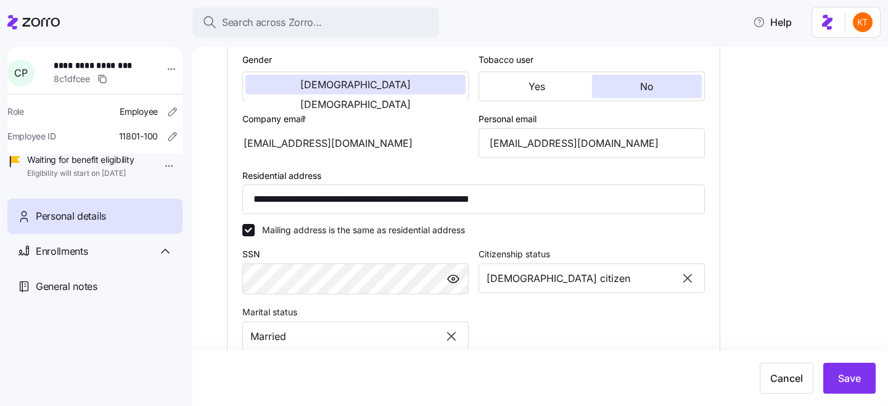
scroll to position [64, 0]
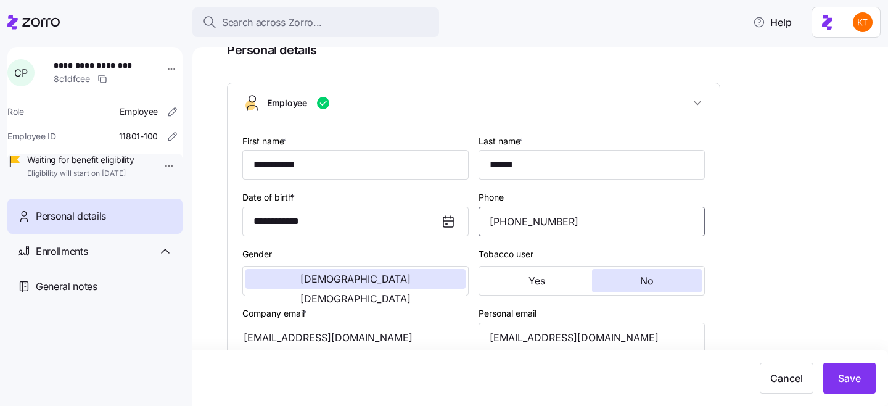
click at [525, 231] on input "(404) 210-0501" at bounding box center [591, 222] width 226 height 30
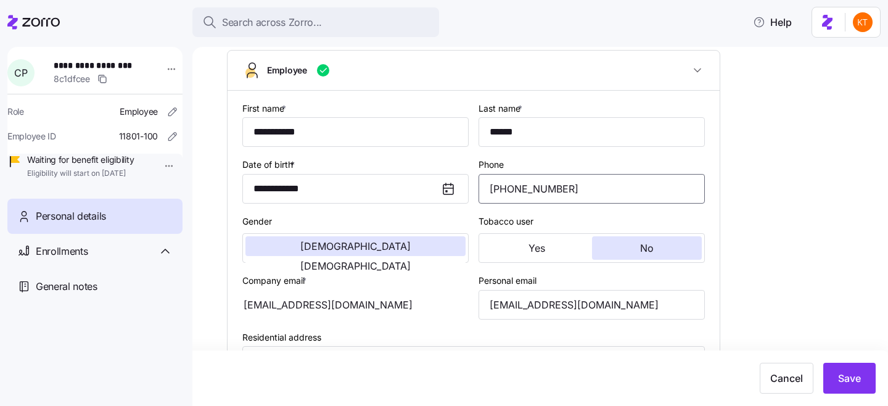
scroll to position [101, 0]
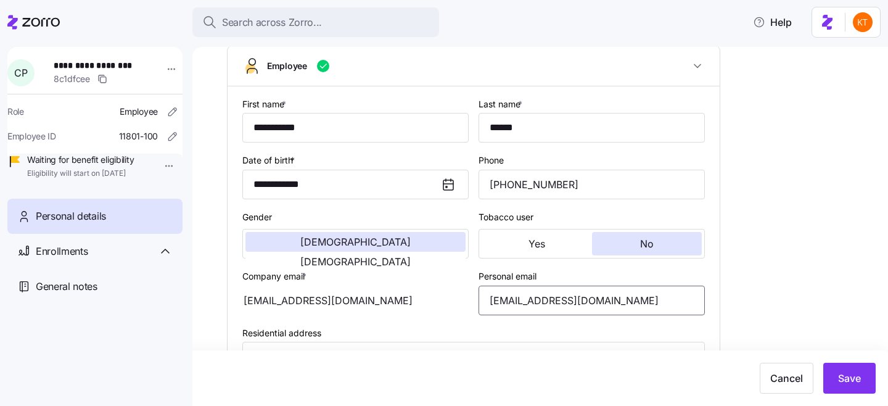
click at [543, 301] on input "cwparker10@gmail.com" at bounding box center [591, 300] width 226 height 30
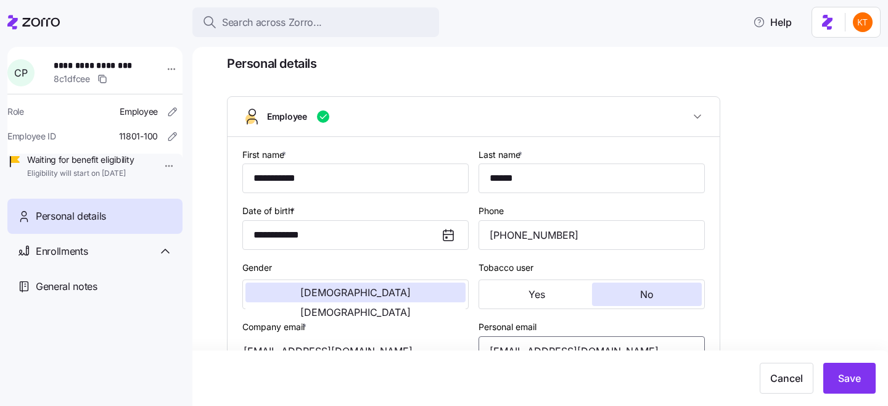
scroll to position [52, 0]
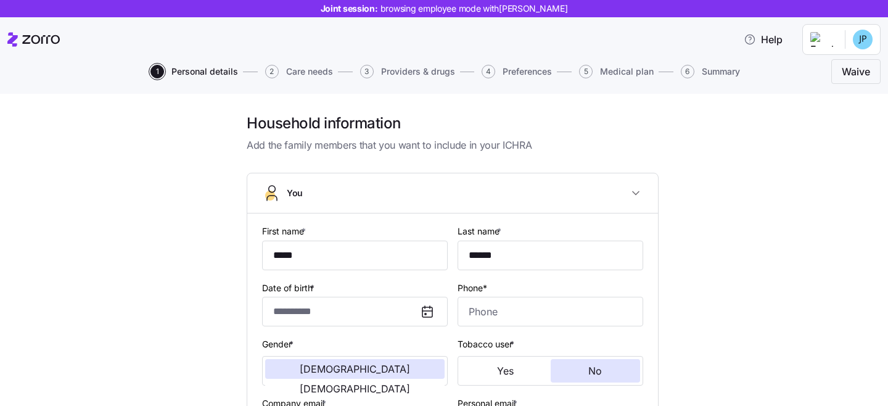
type input "*****"
type input "******"
type input "cwparker10@gmail.com"
type input "**********"
checkbox input "true"
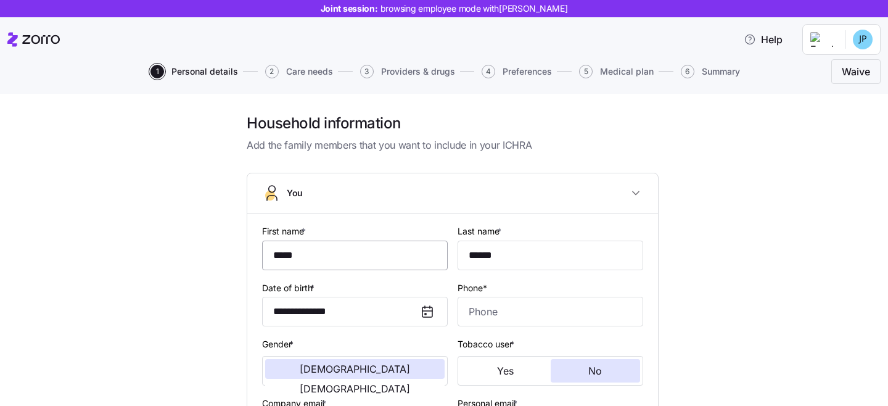
type input "**********"
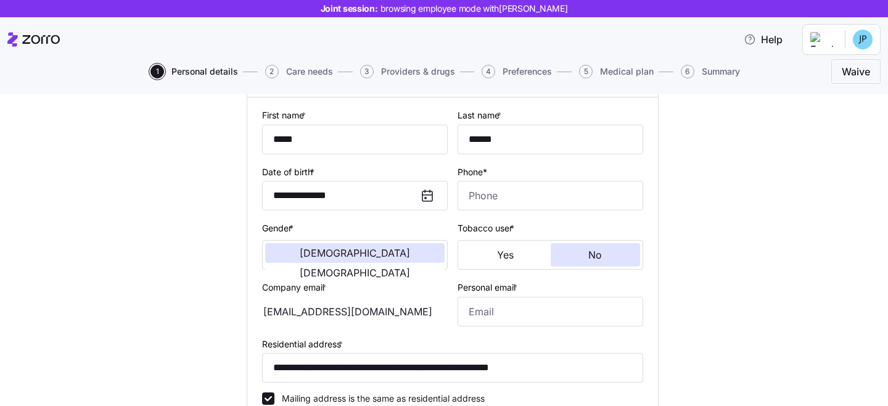
scroll to position [117, 0]
click at [517, 191] on input "Phone*" at bounding box center [550, 195] width 186 height 30
paste input "(404) 210-0501"
type input "(404) 210-0501"
click at [779, 242] on div "**********" at bounding box center [453, 331] width 836 height 668
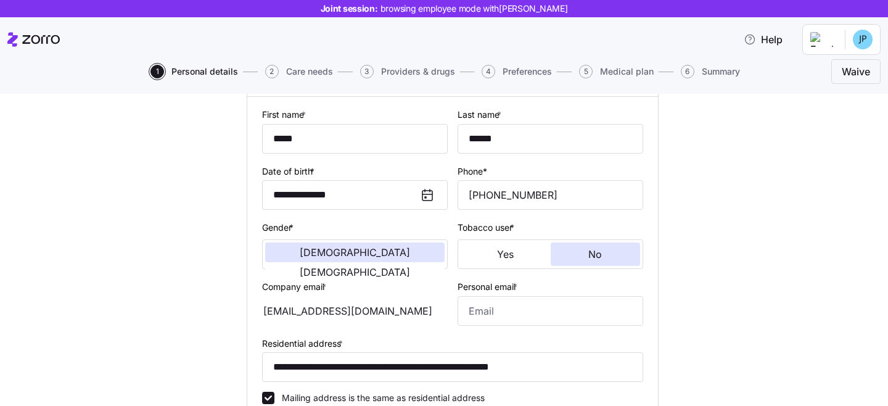
scroll to position [119, 0]
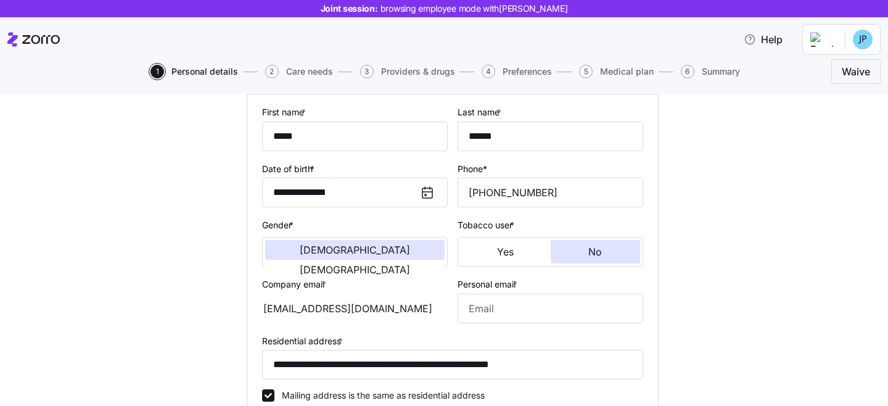
click at [343, 311] on div "cwparker10@gmail.com" at bounding box center [355, 308] width 186 height 30
click at [343, 310] on div "cwparker10@gmail.com" at bounding box center [355, 308] width 186 height 30
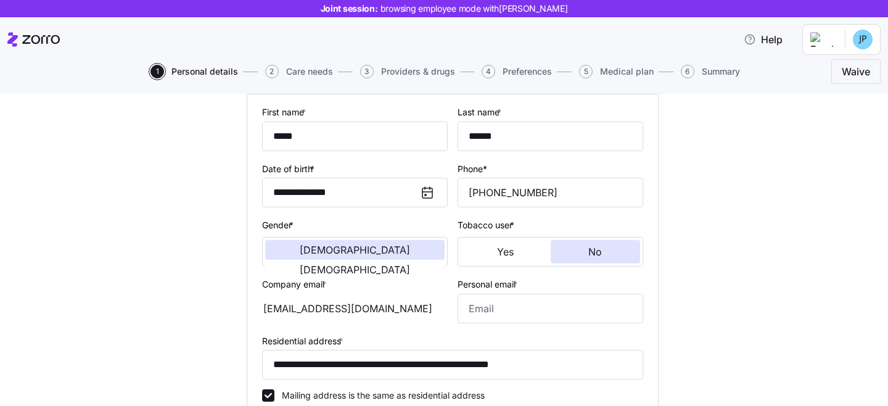
click at [343, 310] on div "cwparker10@gmail.com" at bounding box center [355, 308] width 186 height 30
click at [552, 313] on input "Personal email *" at bounding box center [550, 308] width 186 height 30
paste input "cwparker10@gmail.com"
type input "cwparker10@gmail.com"
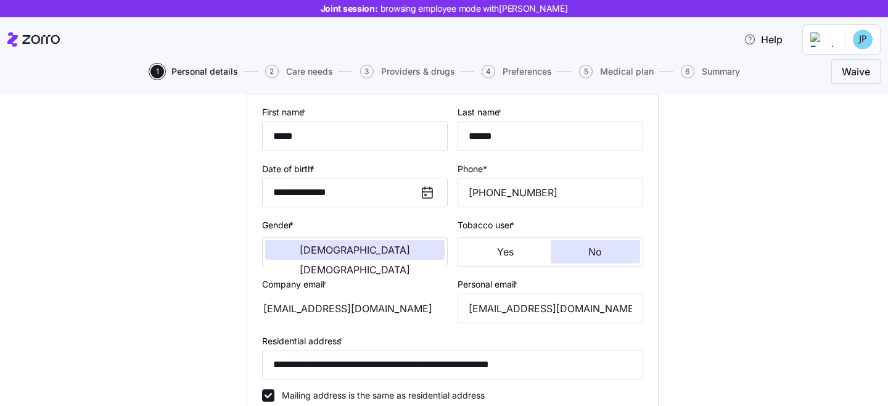
click at [711, 262] on div "**********" at bounding box center [453, 328] width 836 height 668
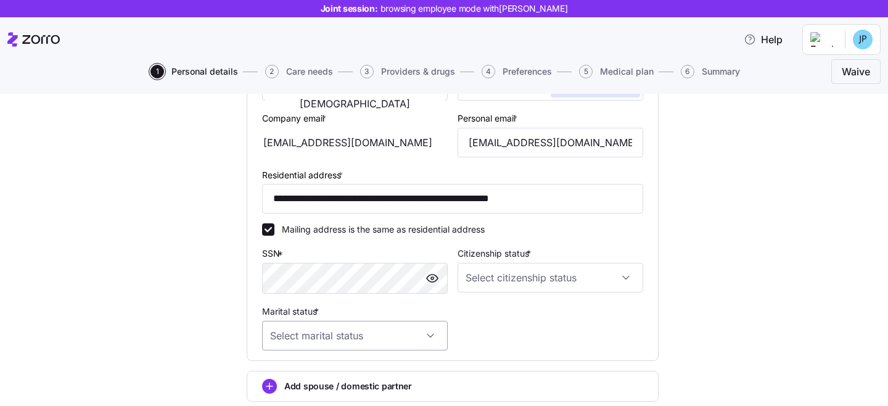
scroll to position [317, 0]
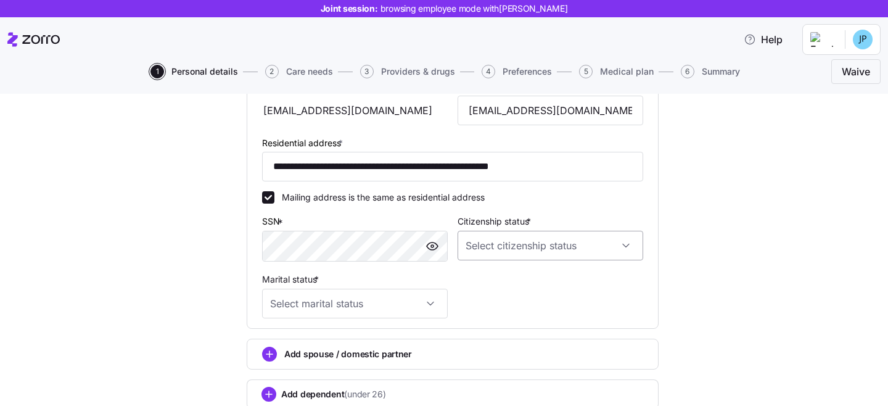
click at [573, 242] on input "Citizenship status *" at bounding box center [550, 246] width 186 height 30
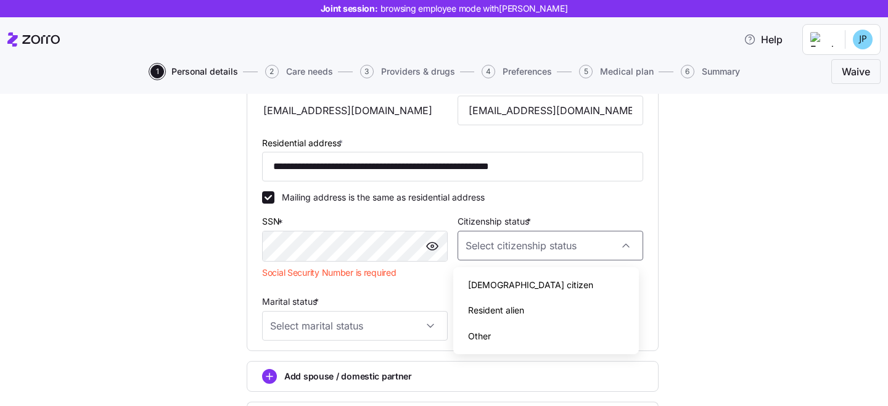
click at [515, 290] on div "[DEMOGRAPHIC_DATA] citizen" at bounding box center [546, 285] width 176 height 26
type input "[DEMOGRAPHIC_DATA] citizen"
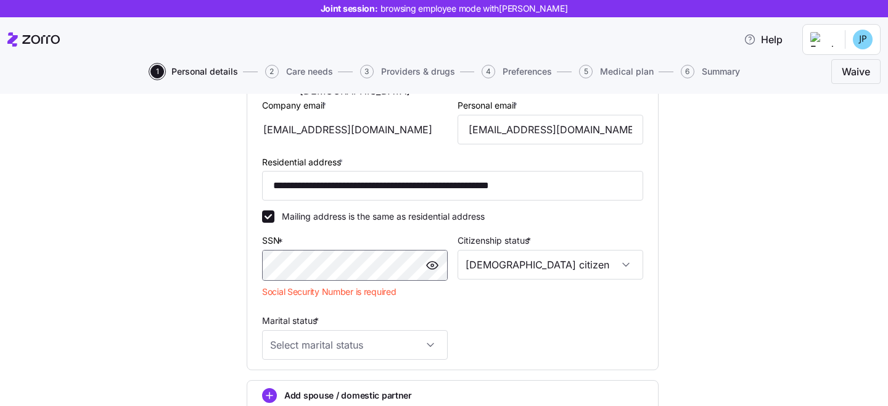
scroll to position [297, 0]
click at [338, 356] on input "Marital status *" at bounding box center [355, 346] width 186 height 30
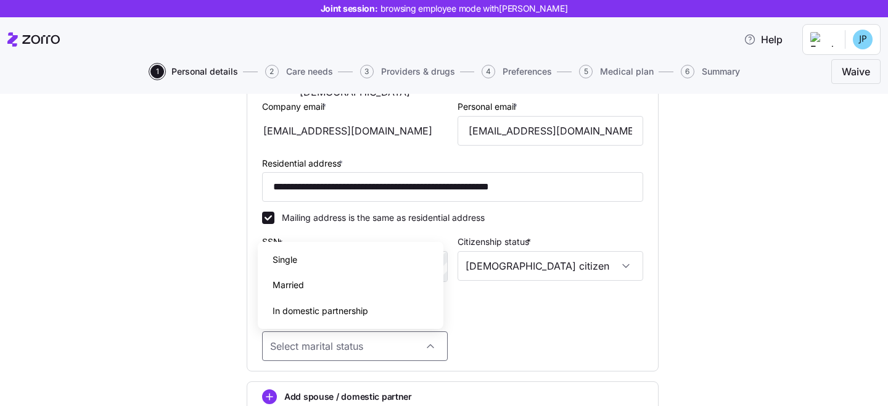
click at [318, 262] on div "Single" at bounding box center [351, 260] width 176 height 26
type input "Single"
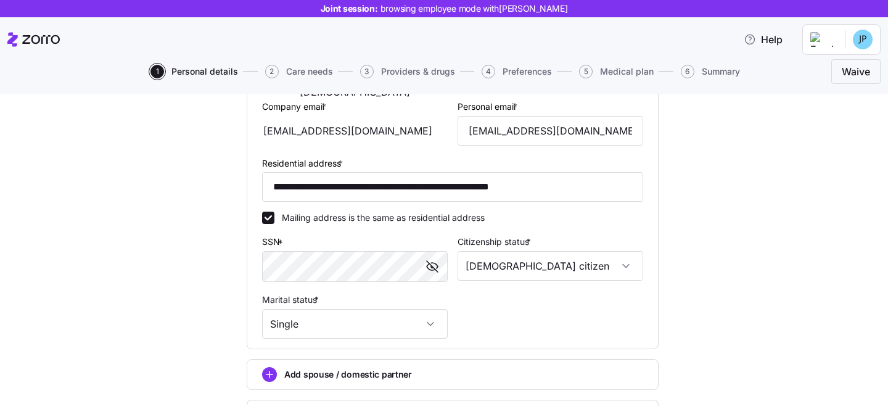
click at [680, 298] on div "**********" at bounding box center [453, 151] width 836 height 668
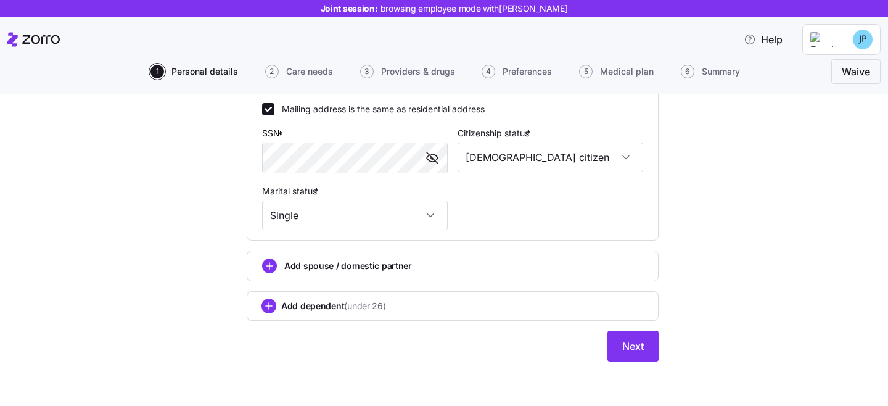
click at [318, 303] on span "Add dependent (under 26)" at bounding box center [333, 306] width 105 height 12
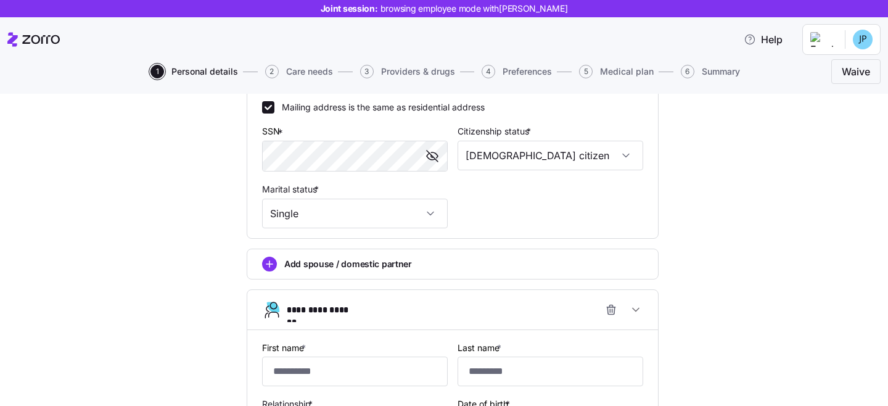
scroll to position [441, 0]
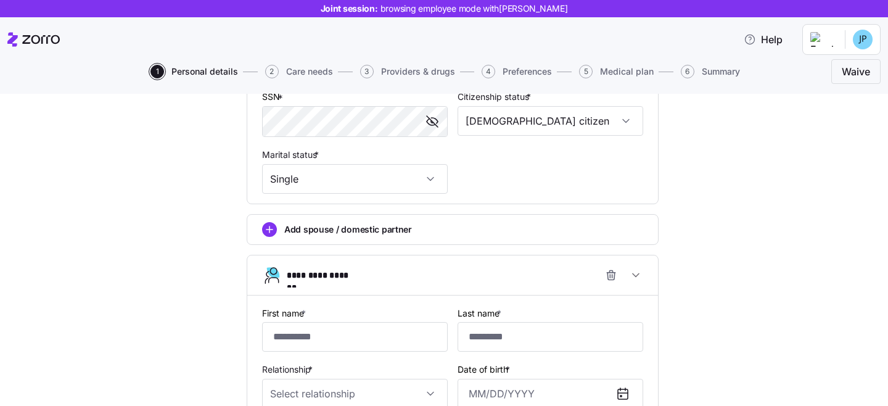
click at [694, 307] on div "**********" at bounding box center [453, 179] width 836 height 1015
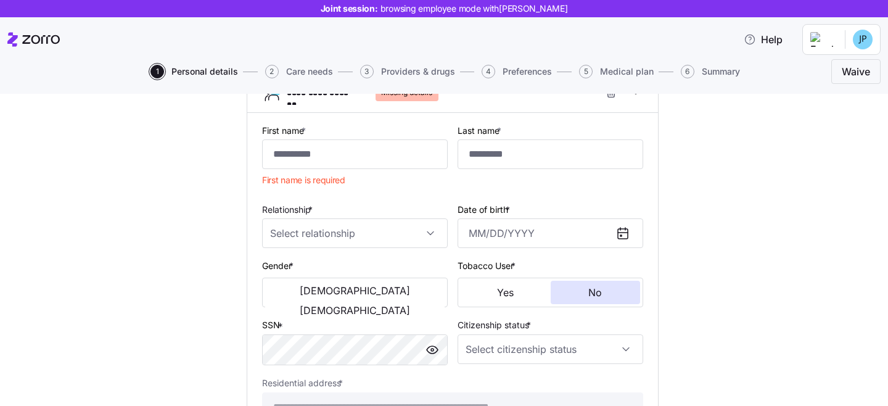
scroll to position [778, 0]
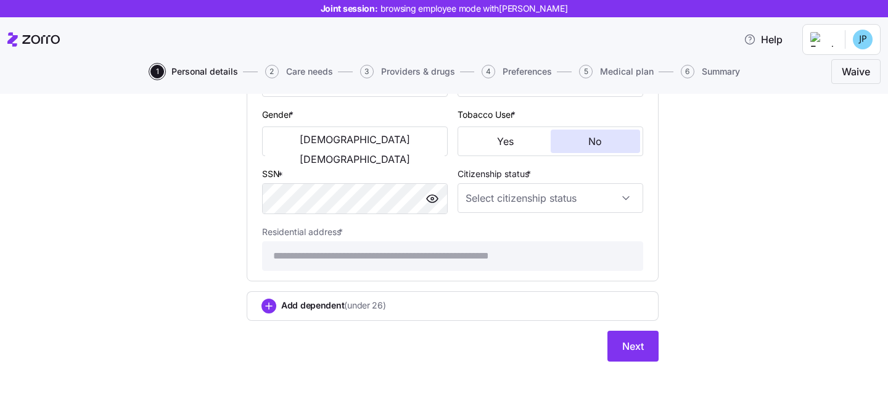
click at [634, 336] on button "Next" at bounding box center [632, 345] width 51 height 31
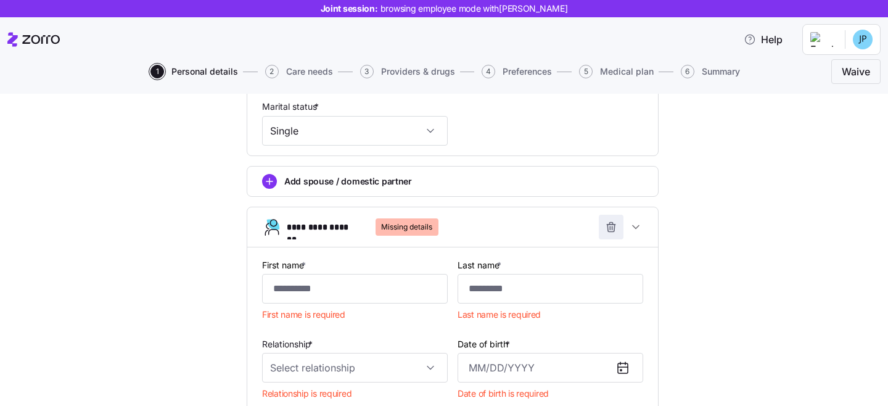
click at [612, 229] on icon "button" at bounding box center [612, 227] width 0 height 3
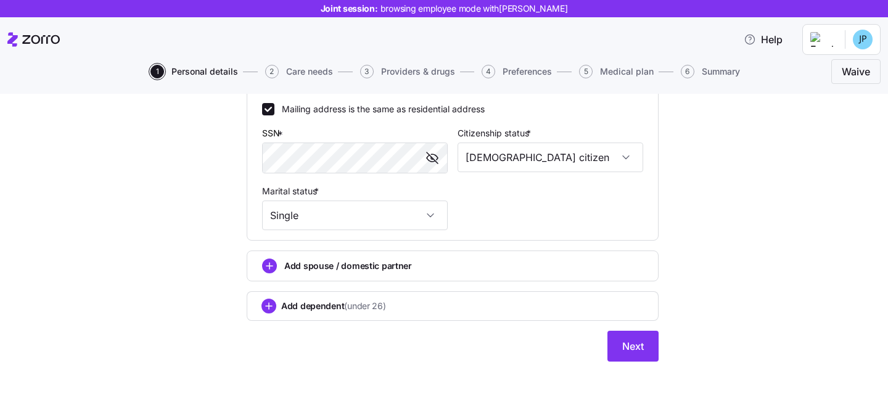
scroll to position [407, 0]
click at [631, 351] on span "Next" at bounding box center [633, 345] width 22 height 15
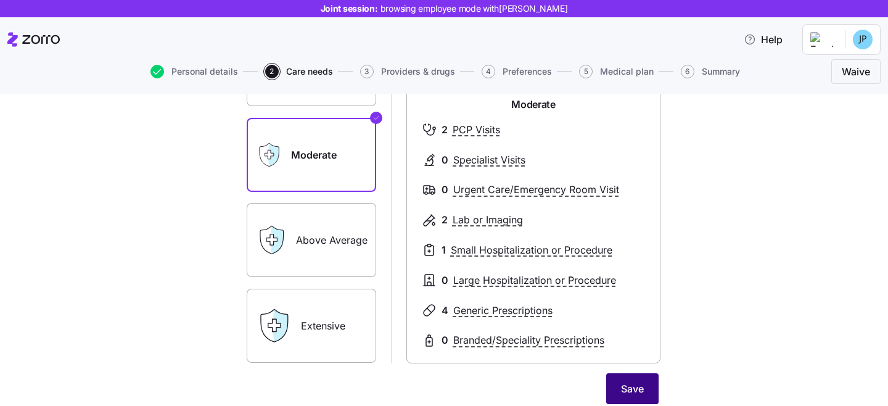
scroll to position [149, 0]
click at [622, 382] on span "Save" at bounding box center [632, 387] width 23 height 15
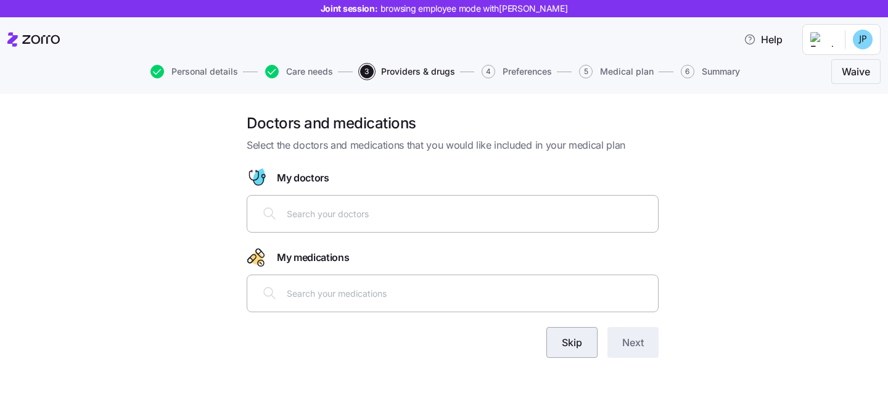
click at [571, 341] on span "Skip" at bounding box center [572, 342] width 20 height 15
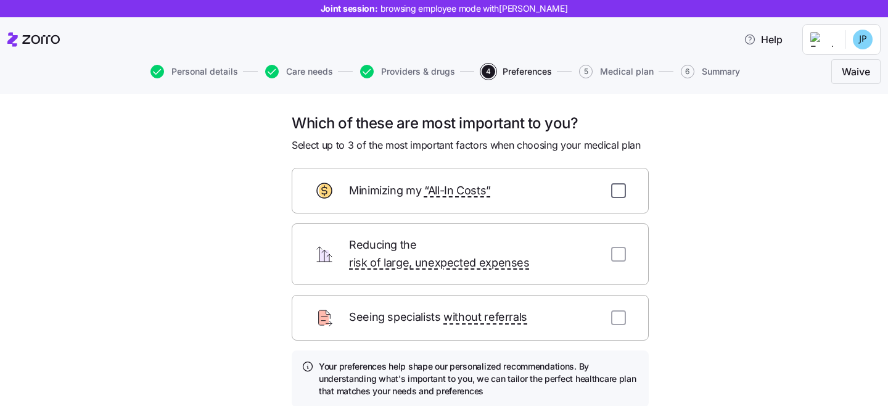
click at [618, 191] on input "checkbox" at bounding box center [618, 190] width 15 height 15
checkbox input "true"
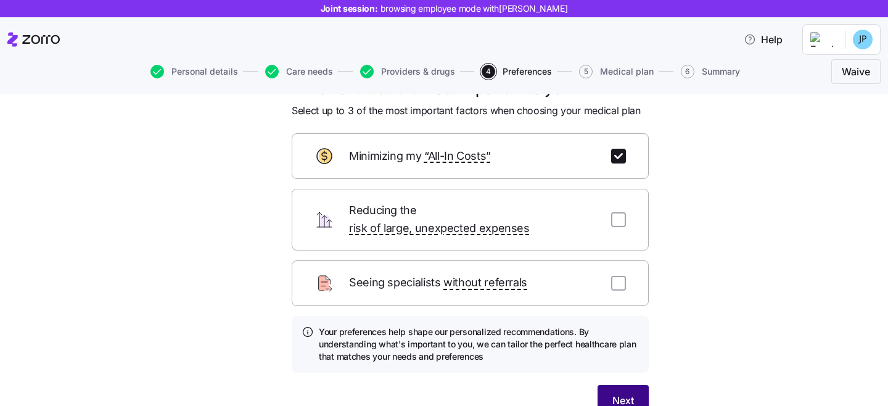
click at [619, 393] on span "Next" at bounding box center [623, 400] width 22 height 15
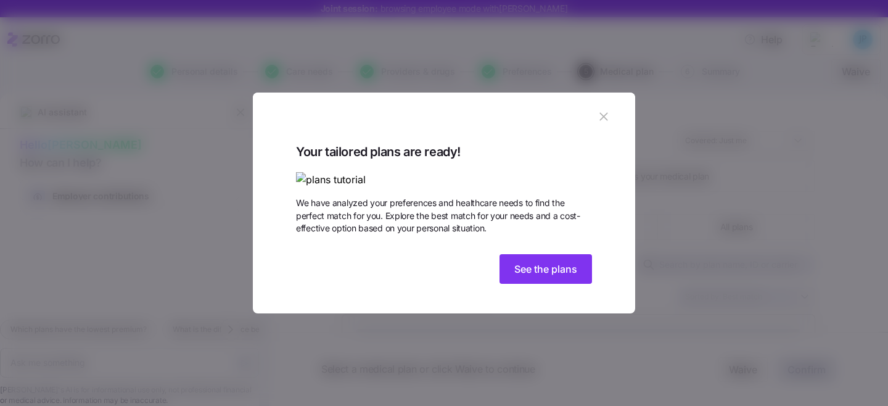
drag, startPoint x: 586, startPoint y: 41, endPoint x: 565, endPoint y: 150, distance: 111.6
click at [594, 107] on button "button" at bounding box center [604, 117] width 20 height 20
click at [599, 113] on icon "button" at bounding box center [603, 117] width 8 height 8
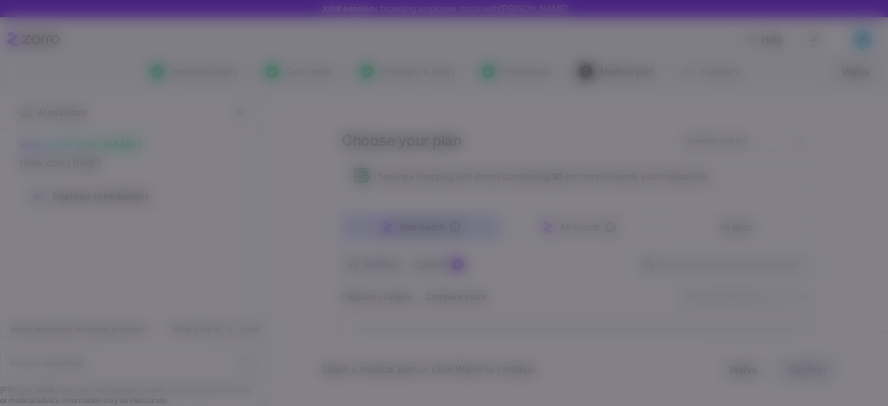
click at [241, 110] on icon "button" at bounding box center [240, 112] width 12 height 12
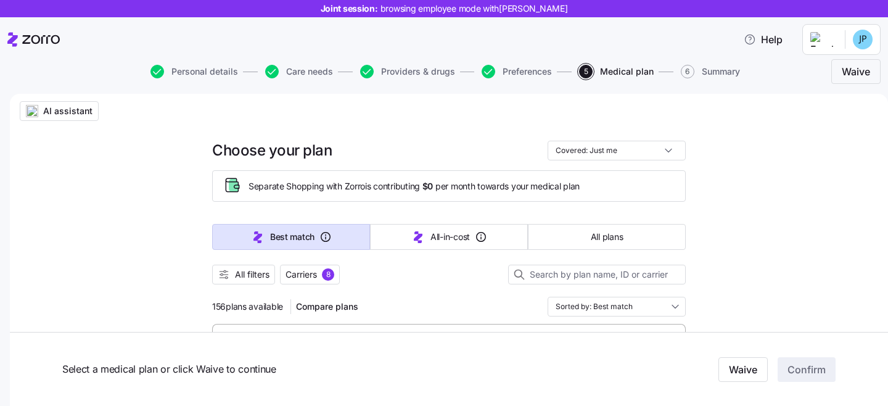
type textarea "x"
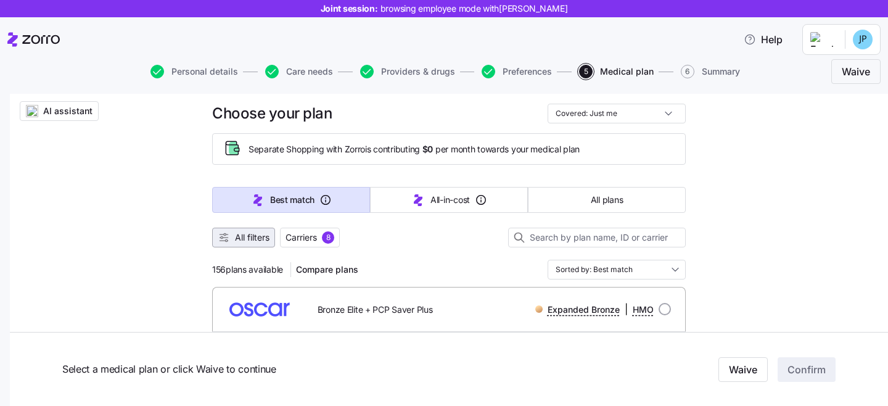
click at [255, 239] on span "All filters" at bounding box center [252, 237] width 35 height 12
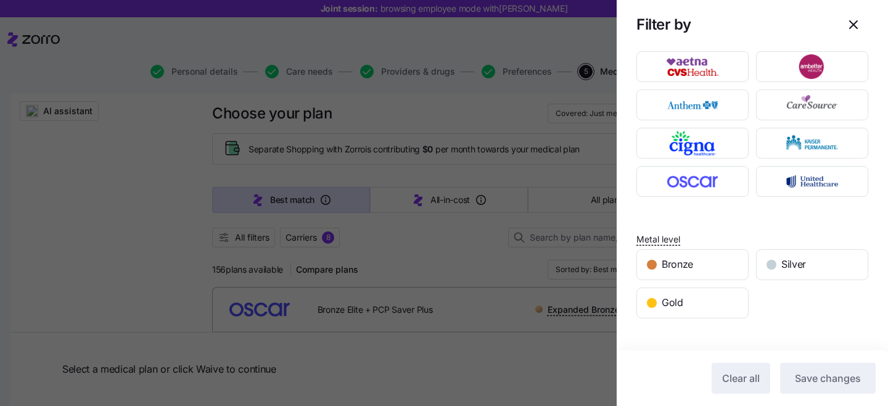
scroll to position [21, 0]
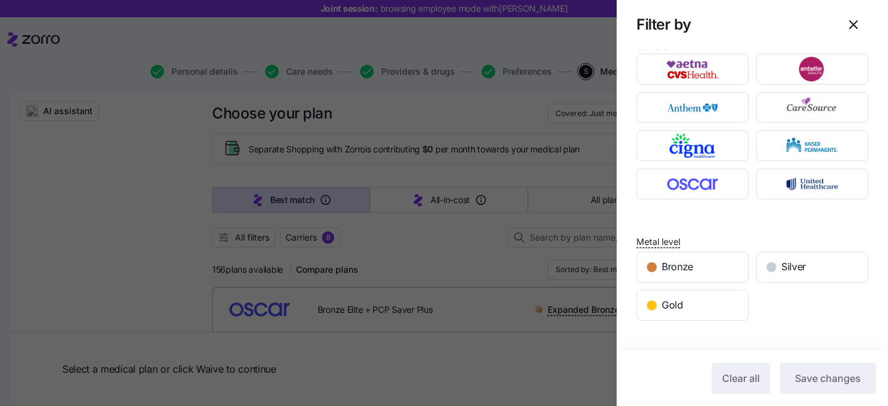
click at [468, 249] on div at bounding box center [444, 203] width 888 height 406
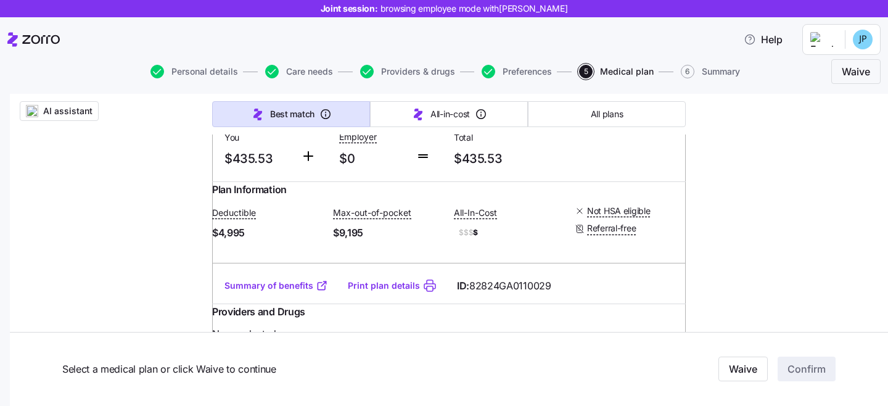
scroll to position [8237, 0]
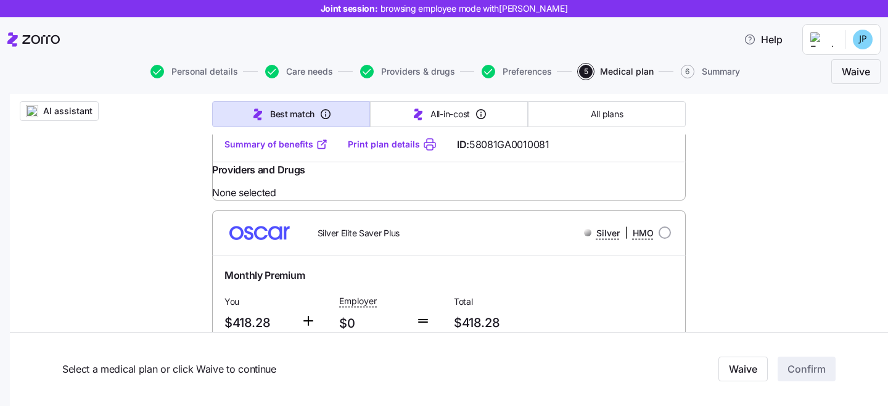
scroll to position [0, 0]
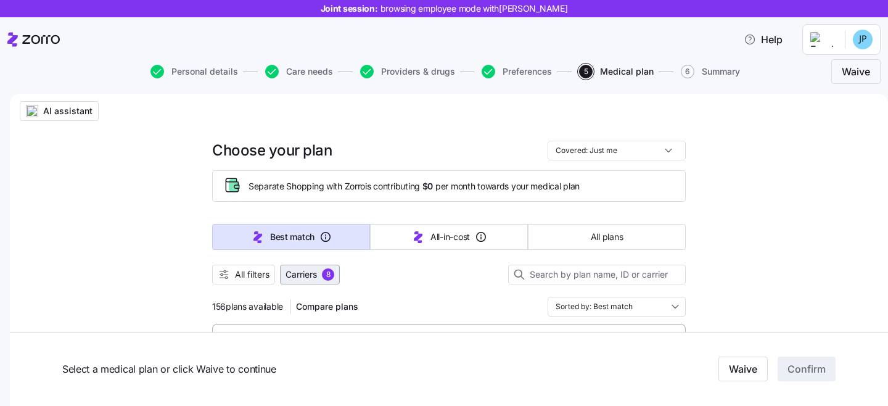
click at [253, 271] on span "All filters" at bounding box center [252, 274] width 35 height 12
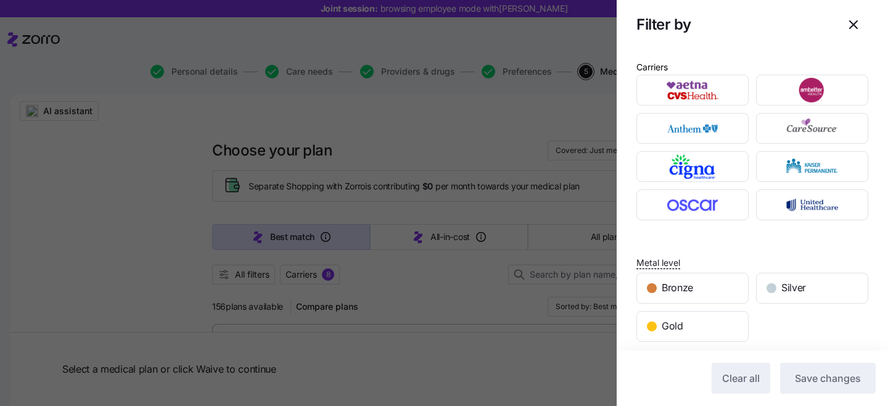
scroll to position [2, 0]
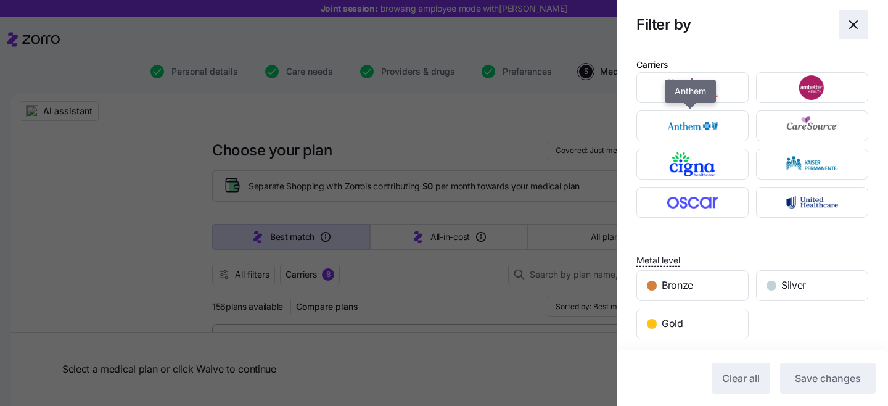
click at [846, 21] on icon "button" at bounding box center [853, 24] width 15 height 15
click at [850, 27] on icon "button" at bounding box center [853, 24] width 7 height 7
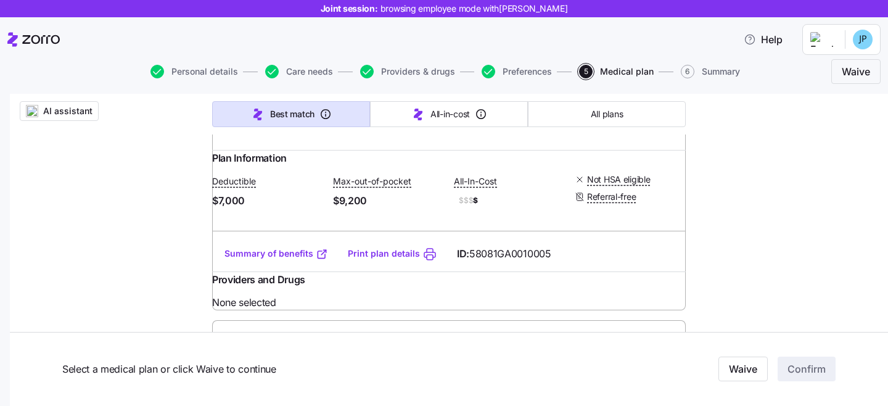
scroll to position [311, 0]
click at [279, 259] on link "Summary of benefits" at bounding box center [276, 253] width 104 height 12
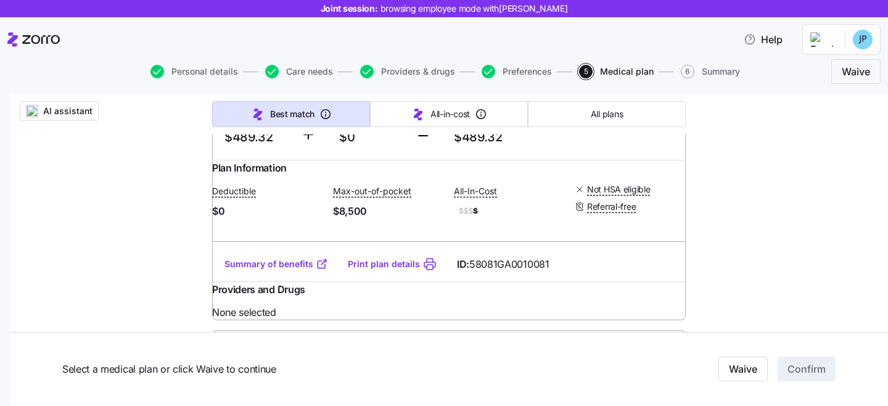
scroll to position [626, 0]
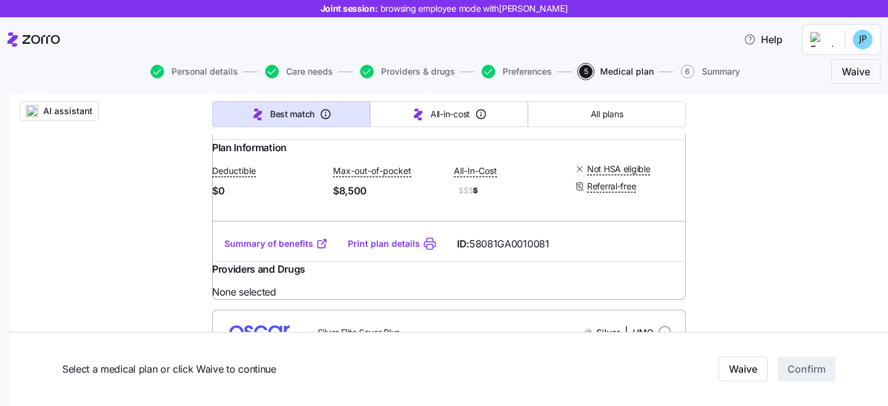
click at [261, 250] on link "Summary of benefits" at bounding box center [276, 243] width 104 height 12
click at [318, 250] on icon at bounding box center [322, 243] width 12 height 12
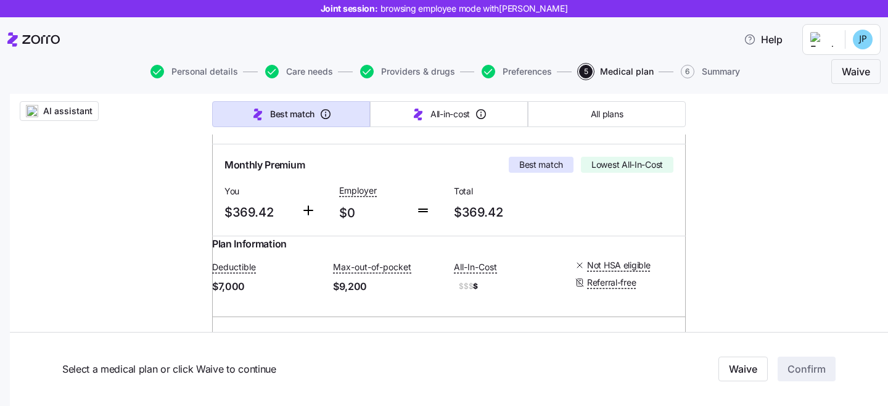
scroll to position [193, 0]
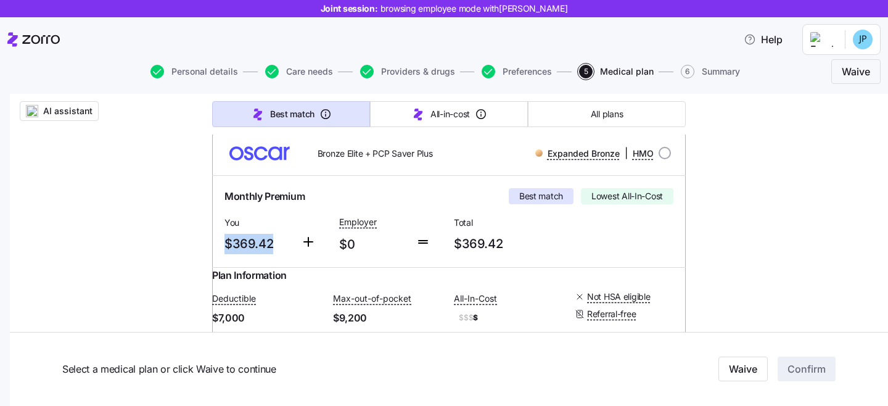
drag, startPoint x: 272, startPoint y: 245, endPoint x: 221, endPoint y: 242, distance: 51.2
click at [224, 242] on span "$369.42" at bounding box center [257, 244] width 67 height 20
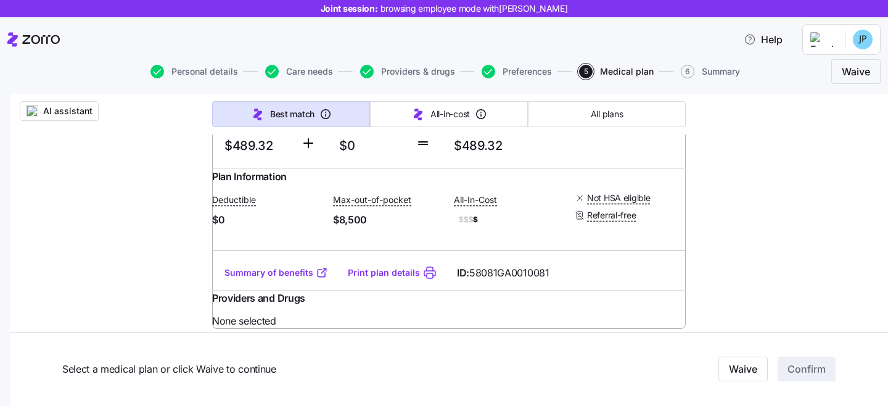
scroll to position [568, 0]
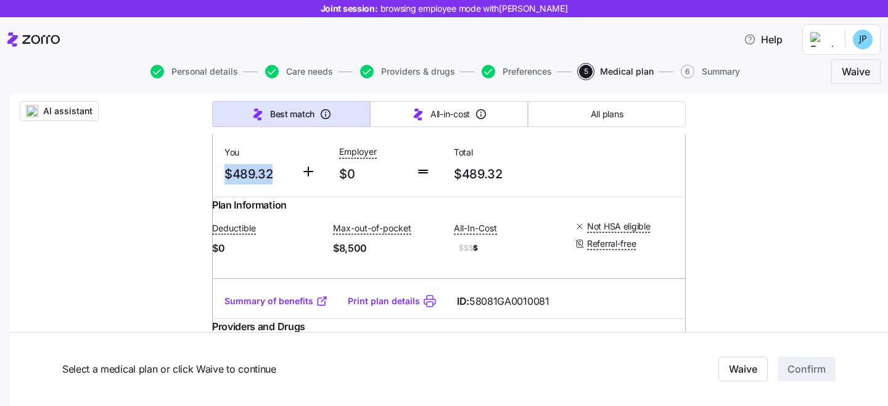
drag, startPoint x: 269, startPoint y: 212, endPoint x: 215, endPoint y: 208, distance: 54.4
click at [219, 189] on div "You $489.32" at bounding box center [257, 164] width 76 height 51
click at [260, 184] on span "$489.32" at bounding box center [257, 174] width 67 height 20
drag, startPoint x: 271, startPoint y: 213, endPoint x: 221, endPoint y: 213, distance: 49.9
click at [224, 184] on span "$489.32" at bounding box center [257, 174] width 67 height 20
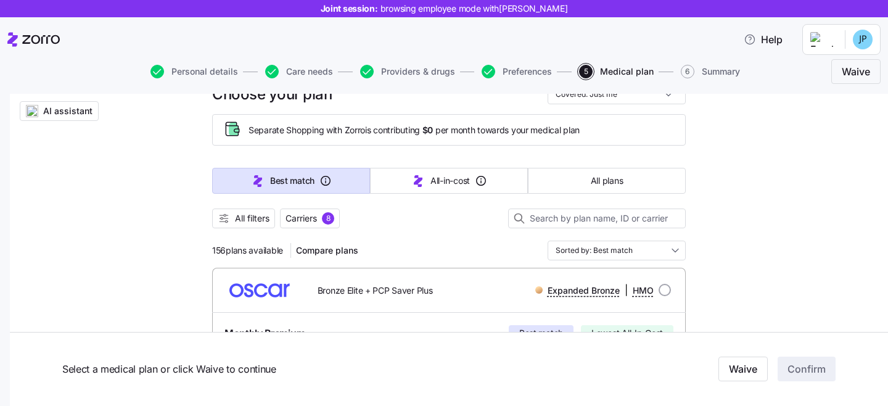
scroll to position [0, 0]
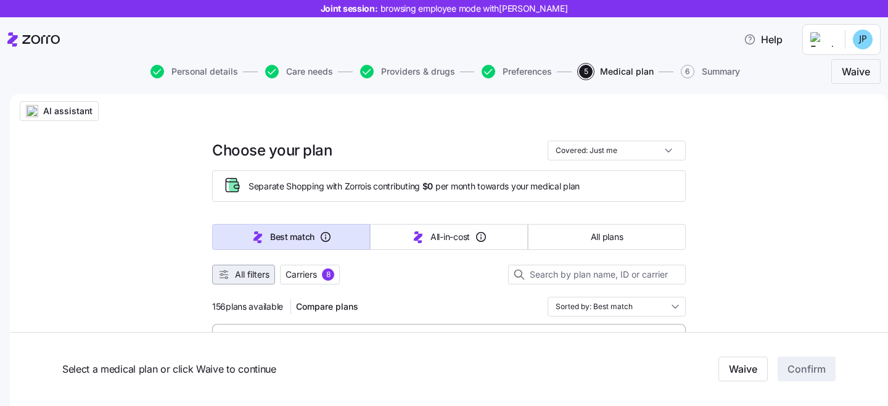
click at [260, 275] on span "All filters" at bounding box center [252, 274] width 35 height 12
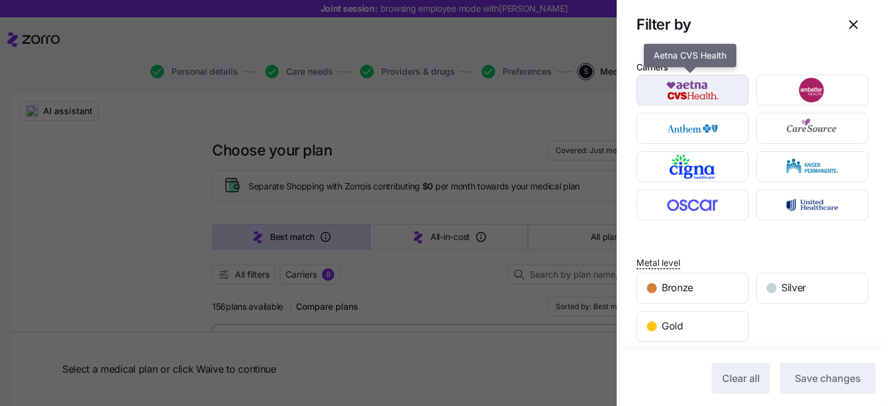
click at [674, 96] on img "button" at bounding box center [692, 90] width 91 height 25
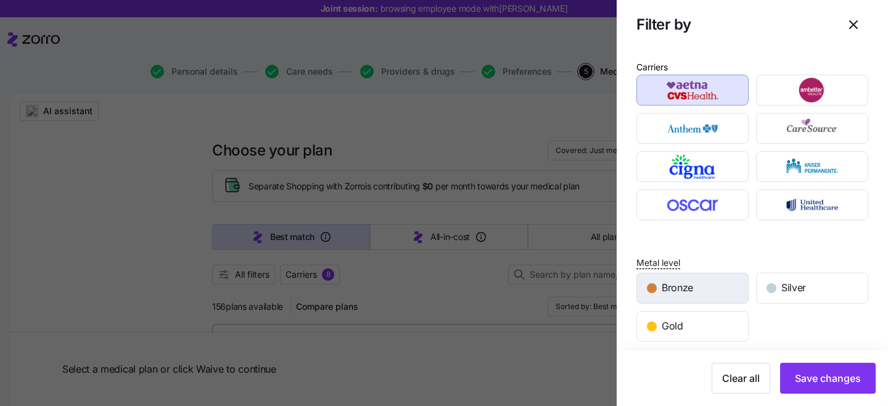
click at [727, 298] on div "Bronze" at bounding box center [692, 288] width 111 height 30
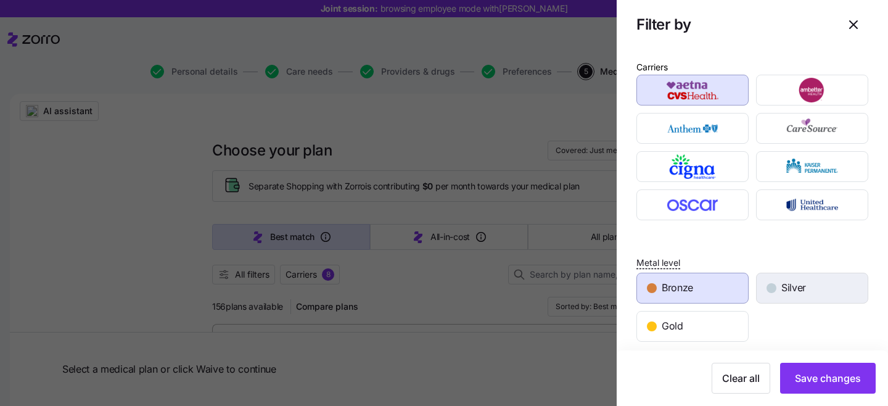
click at [786, 297] on div "Silver" at bounding box center [812, 288] width 111 height 30
click at [795, 373] on span "Save changes" at bounding box center [828, 378] width 66 height 15
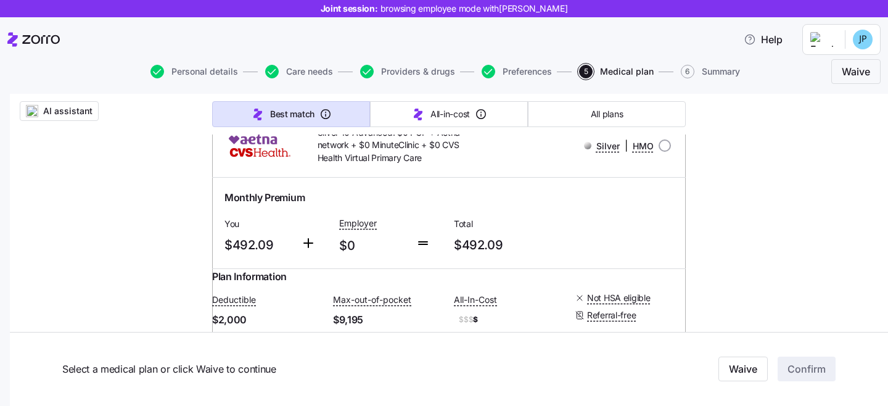
scroll to position [185, 0]
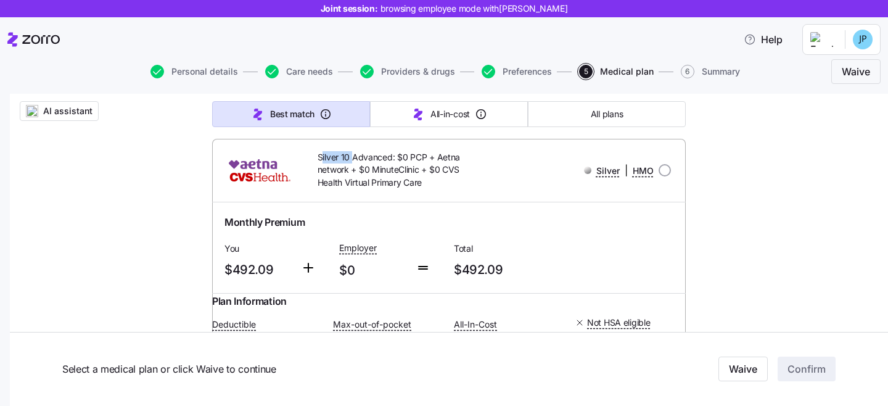
drag, startPoint x: 347, startPoint y: 160, endPoint x: 318, endPoint y: 160, distance: 29.0
click at [318, 160] on span "Silver 10 Advanced: $0 PCP + Aetna network + $0 MinuteClinic + $0 CVS Health Vi…" at bounding box center [400, 170] width 165 height 38
click at [358, 200] on div "Silver 10 Advanced: $0 PCP + Aetna network + $0 MinuteClinic + $0 CVS Health Vi…" at bounding box center [449, 170] width 474 height 63
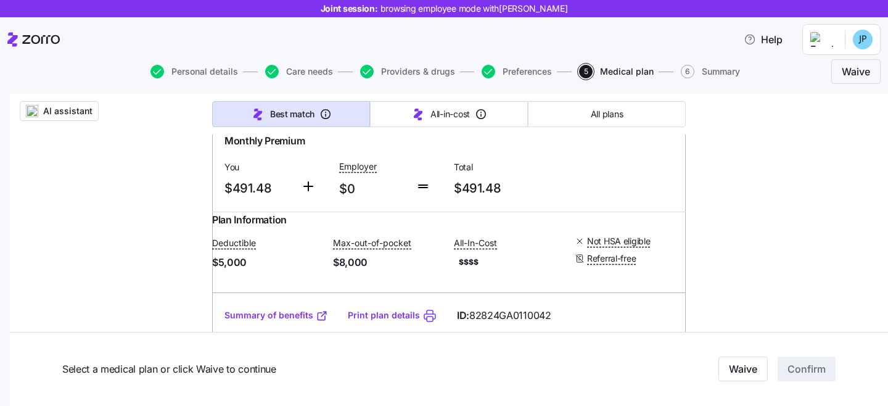
scroll to position [0, 0]
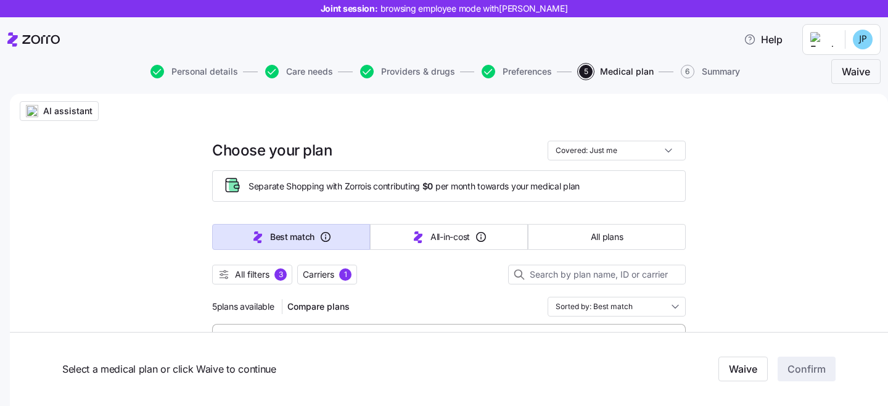
click at [263, 281] on button "All filters 3" at bounding box center [252, 275] width 80 height 20
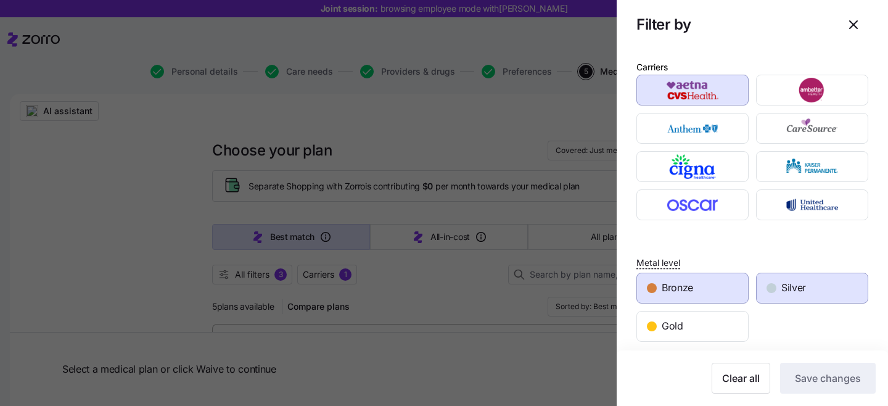
click at [704, 289] on div "Bronze" at bounding box center [692, 288] width 111 height 30
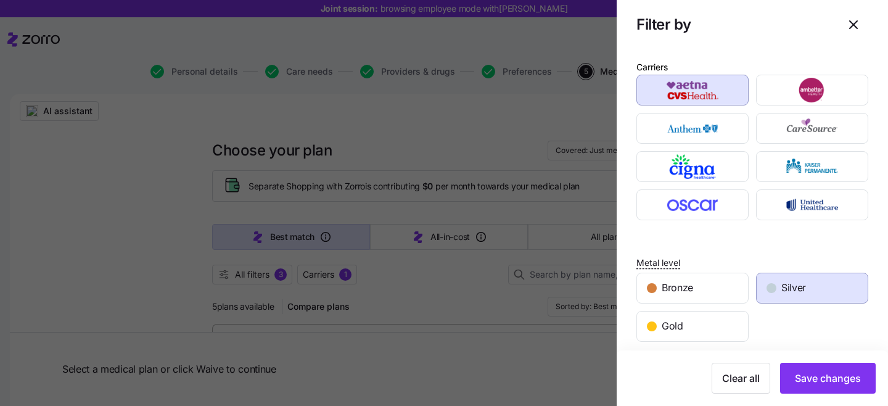
click at [781, 285] on span "Silver" at bounding box center [793, 287] width 25 height 15
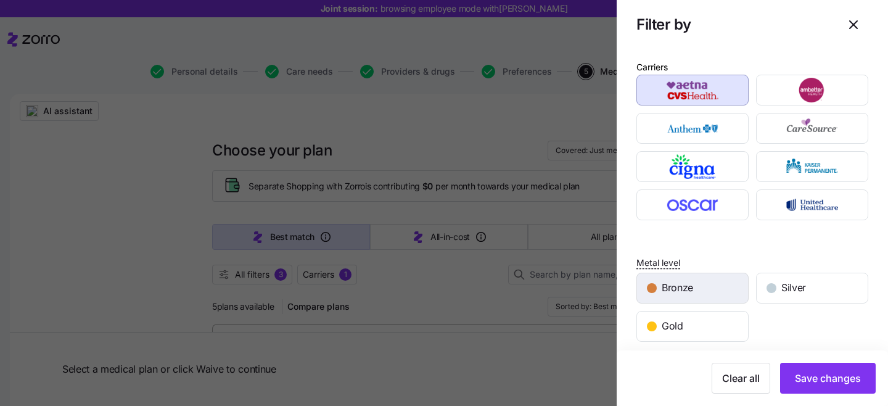
click at [728, 287] on div "Bronze" at bounding box center [692, 288] width 111 height 30
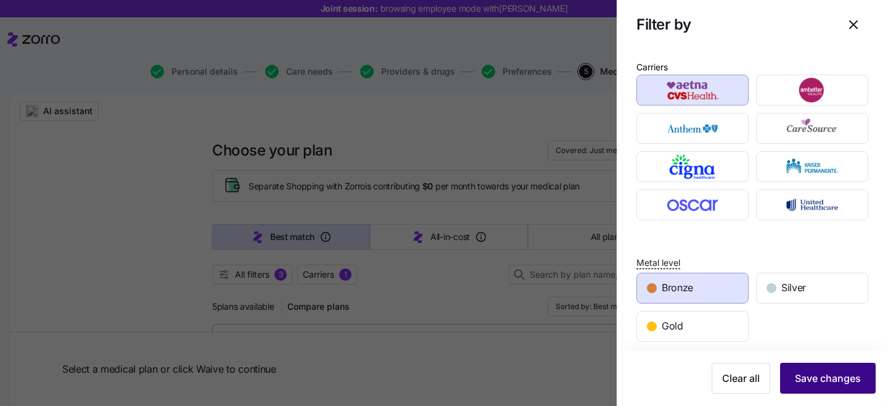
click at [812, 375] on span "Save changes" at bounding box center [828, 378] width 66 height 15
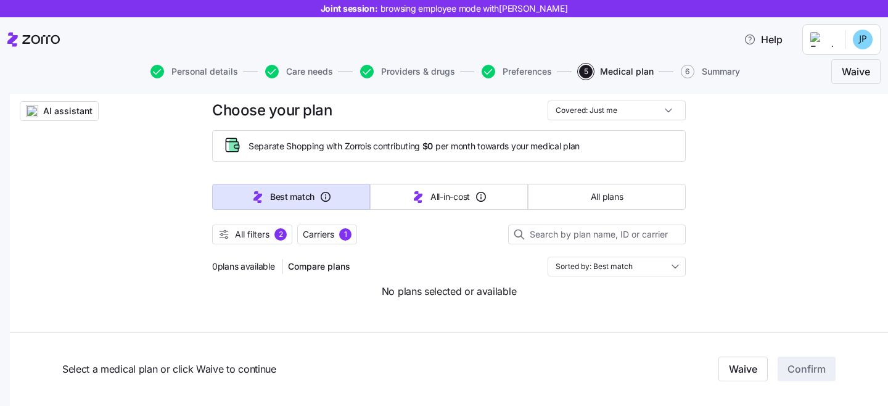
scroll to position [47, 0]
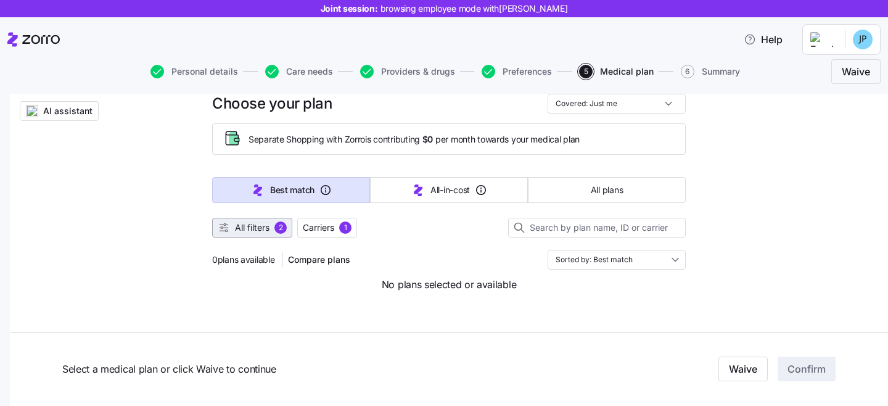
click at [279, 231] on div "2" at bounding box center [280, 227] width 12 height 12
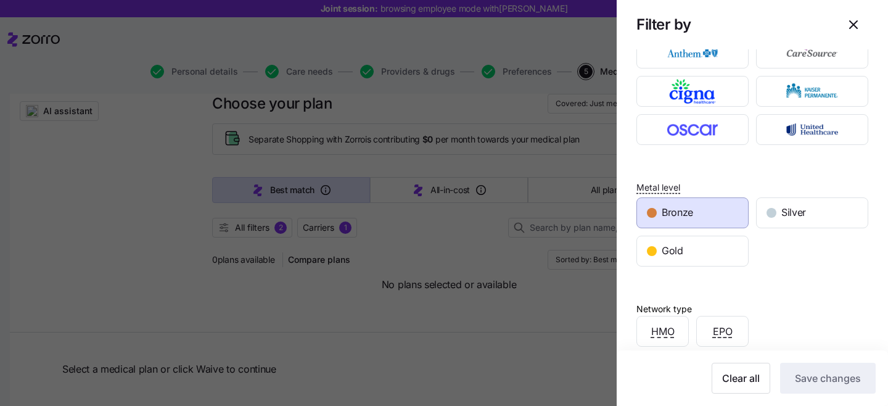
scroll to position [0, 0]
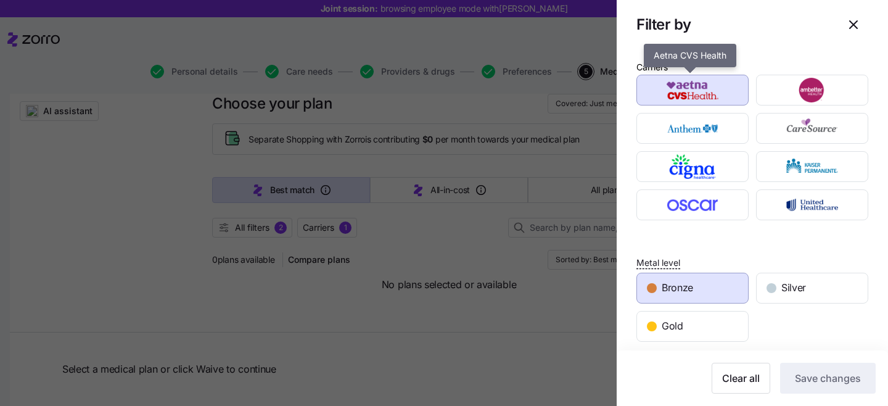
click at [713, 91] on img "button" at bounding box center [692, 90] width 91 height 25
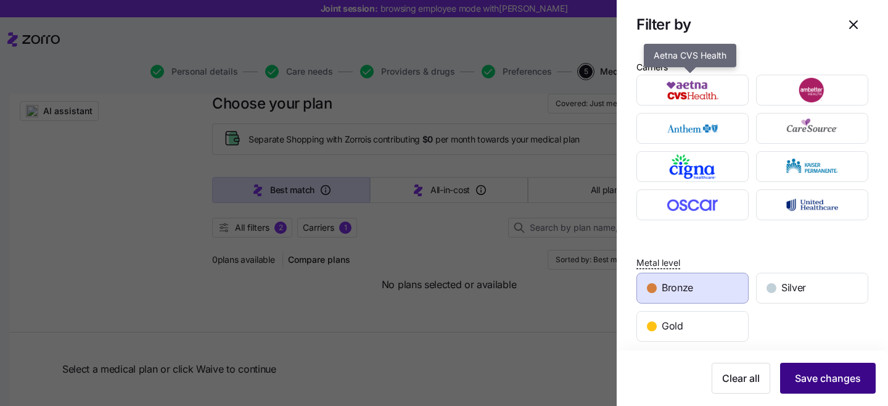
click at [732, 288] on div "Bronze" at bounding box center [692, 288] width 111 height 30
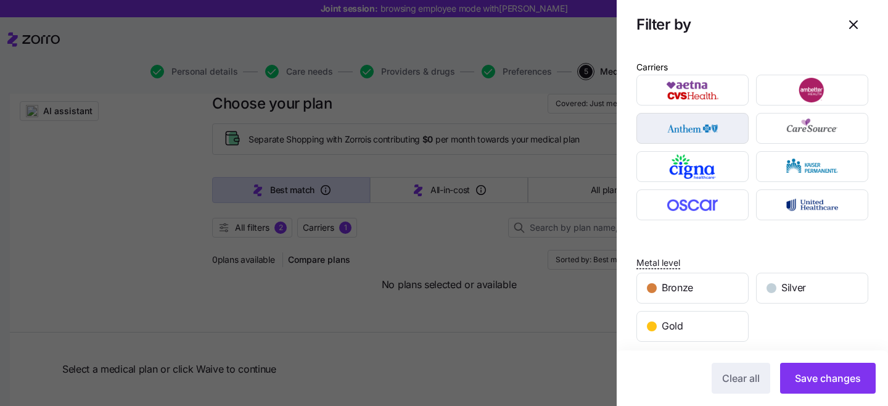
click at [721, 114] on div "button" at bounding box center [692, 128] width 111 height 30
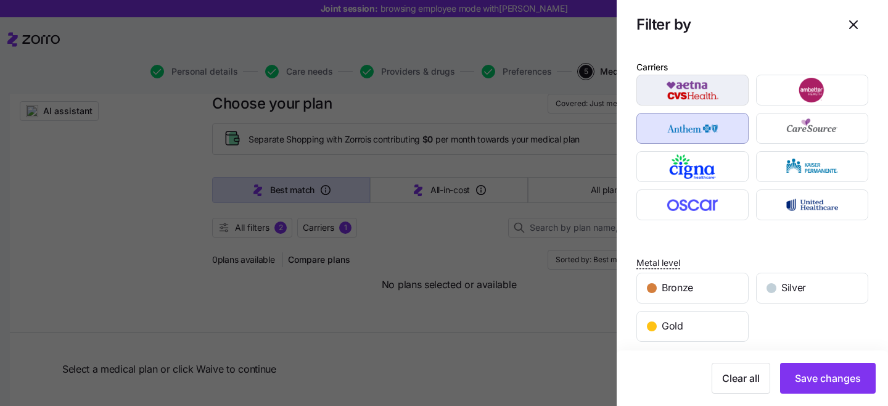
click at [720, 96] on img "button" at bounding box center [692, 90] width 91 height 25
click at [723, 120] on img "button" at bounding box center [692, 128] width 91 height 25
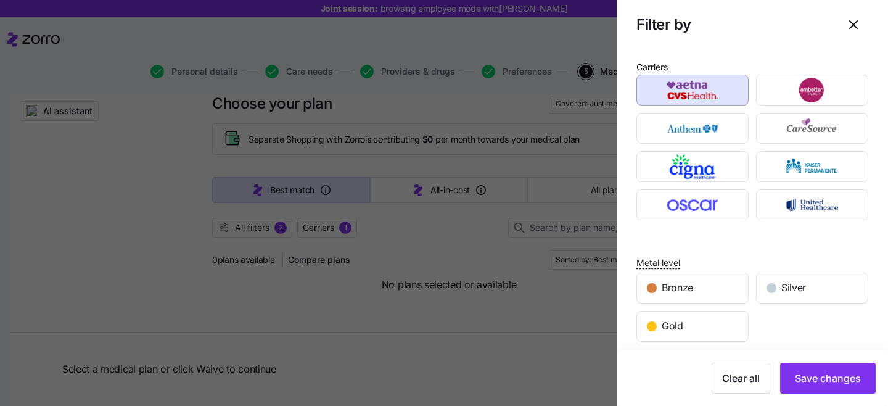
drag, startPoint x: 815, startPoint y: 371, endPoint x: 256, endPoint y: 231, distance: 575.7
click at [815, 371] on span "Save changes" at bounding box center [828, 378] width 66 height 15
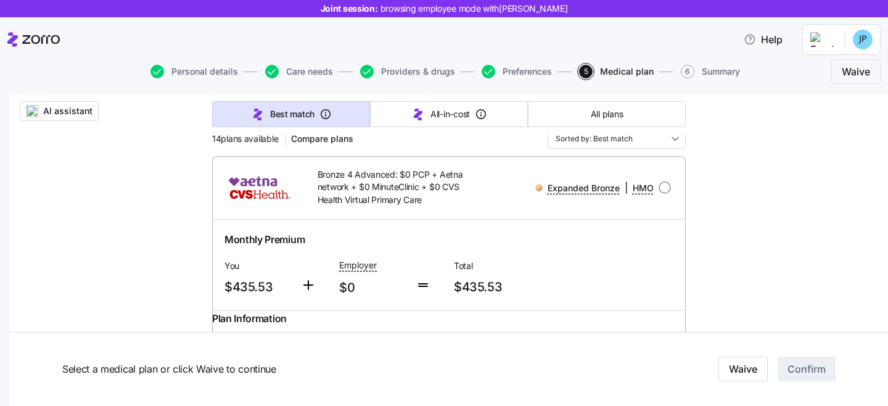
scroll to position [169, 0]
drag, startPoint x: 274, startPoint y: 289, endPoint x: 223, endPoint y: 285, distance: 50.7
click at [224, 285] on span "$435.53" at bounding box center [257, 286] width 67 height 20
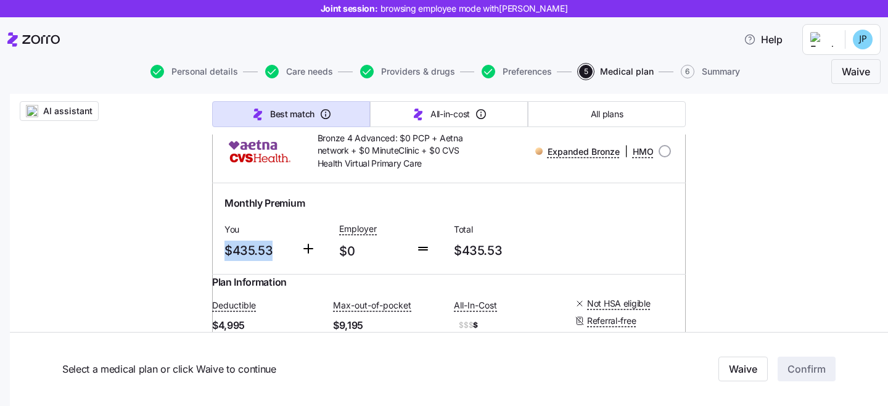
scroll to position [219, 0]
